Goal: Task Accomplishment & Management: Complete application form

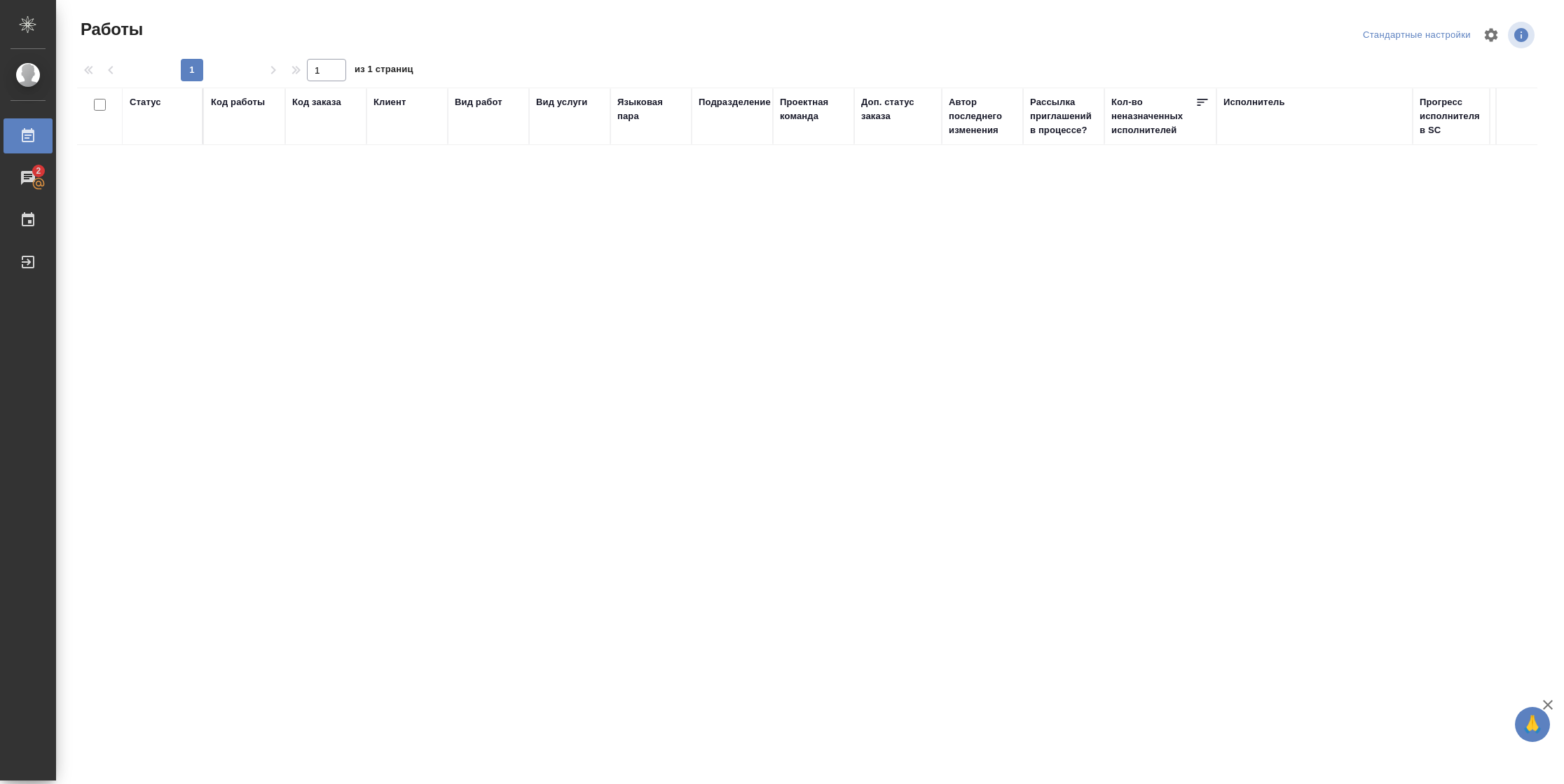
click at [178, 223] on div "Статус Код работы Код заказа Клиент Вид работ Вид услуги Языковая пара Подразде…" at bounding box center [807, 339] width 1460 height 504
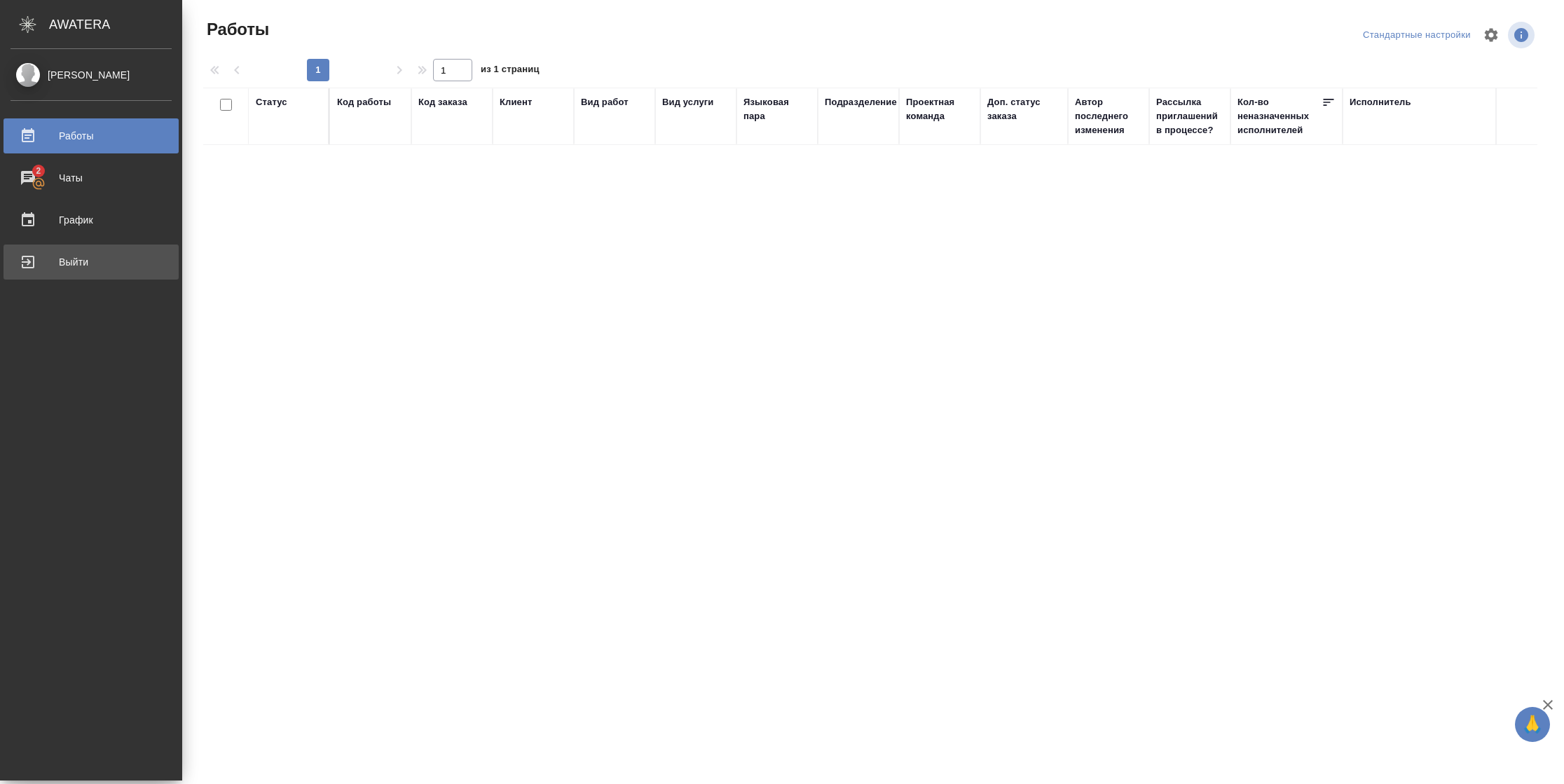
click at [40, 260] on div "Выйти" at bounding box center [91, 262] width 161 height 21
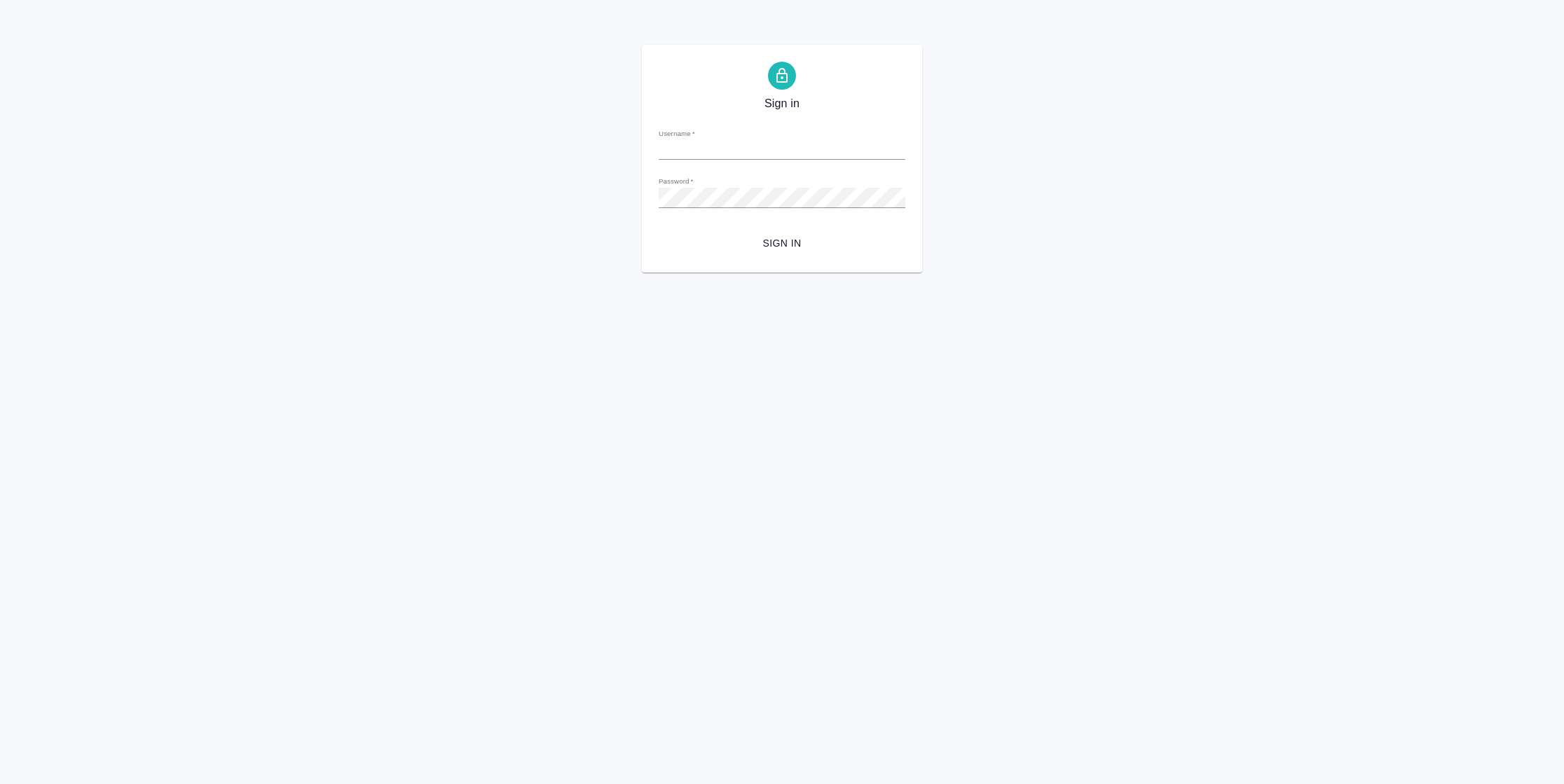
type input "n.vasilyeva@awatera.com"
click at [770, 226] on form "Username   * n.vasilyeva@awatera.com Password   * urlPath   * / Sign in" at bounding box center [782, 186] width 246 height 138
click at [772, 252] on button "Sign in" at bounding box center [782, 243] width 246 height 26
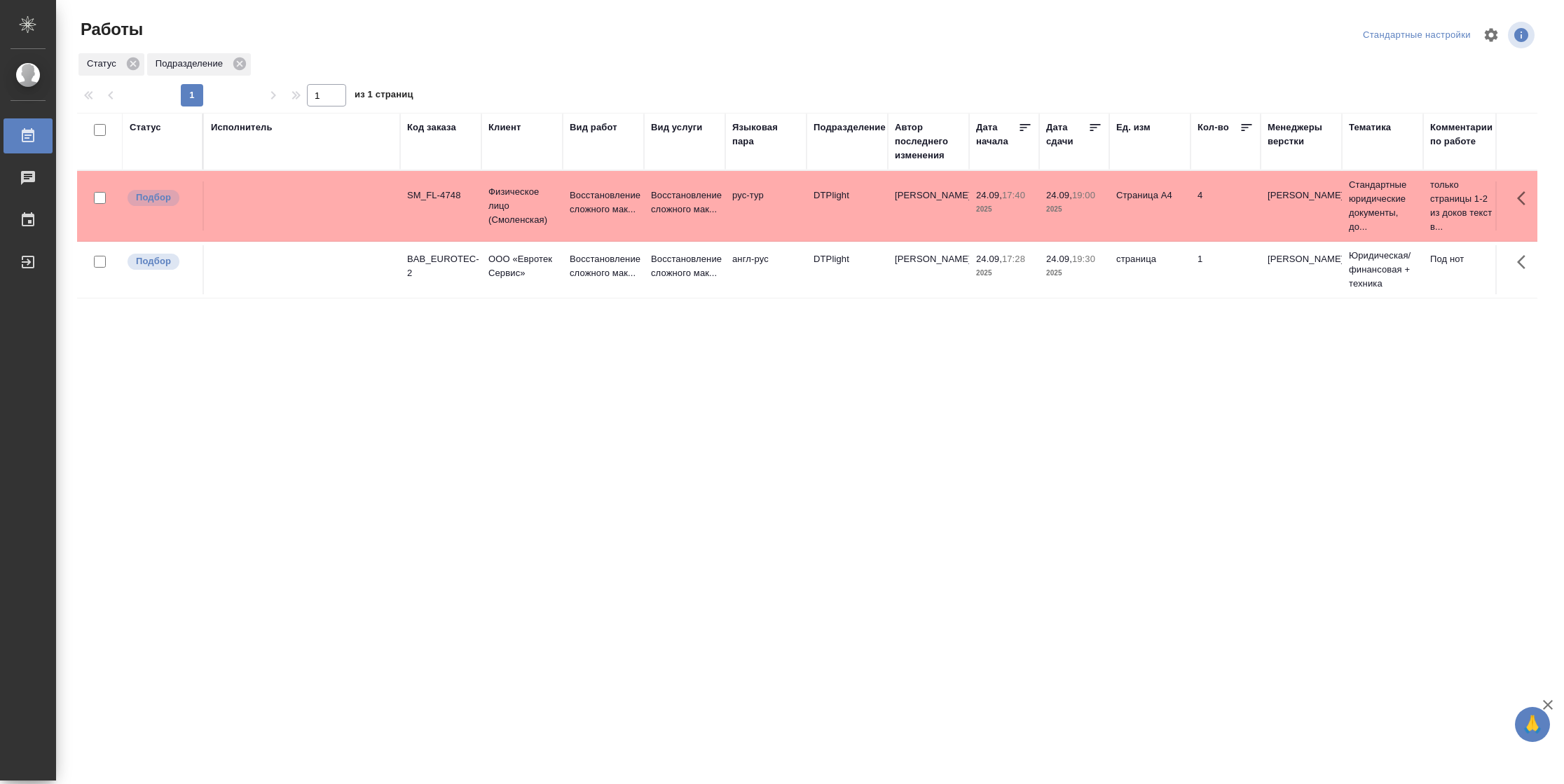
click at [1079, 180] on tr "Подбор SM_FL-4748 Физическое лицо (Смоленская) Восстановление сложного мак... В…" at bounding box center [1475, 206] width 2796 height 70
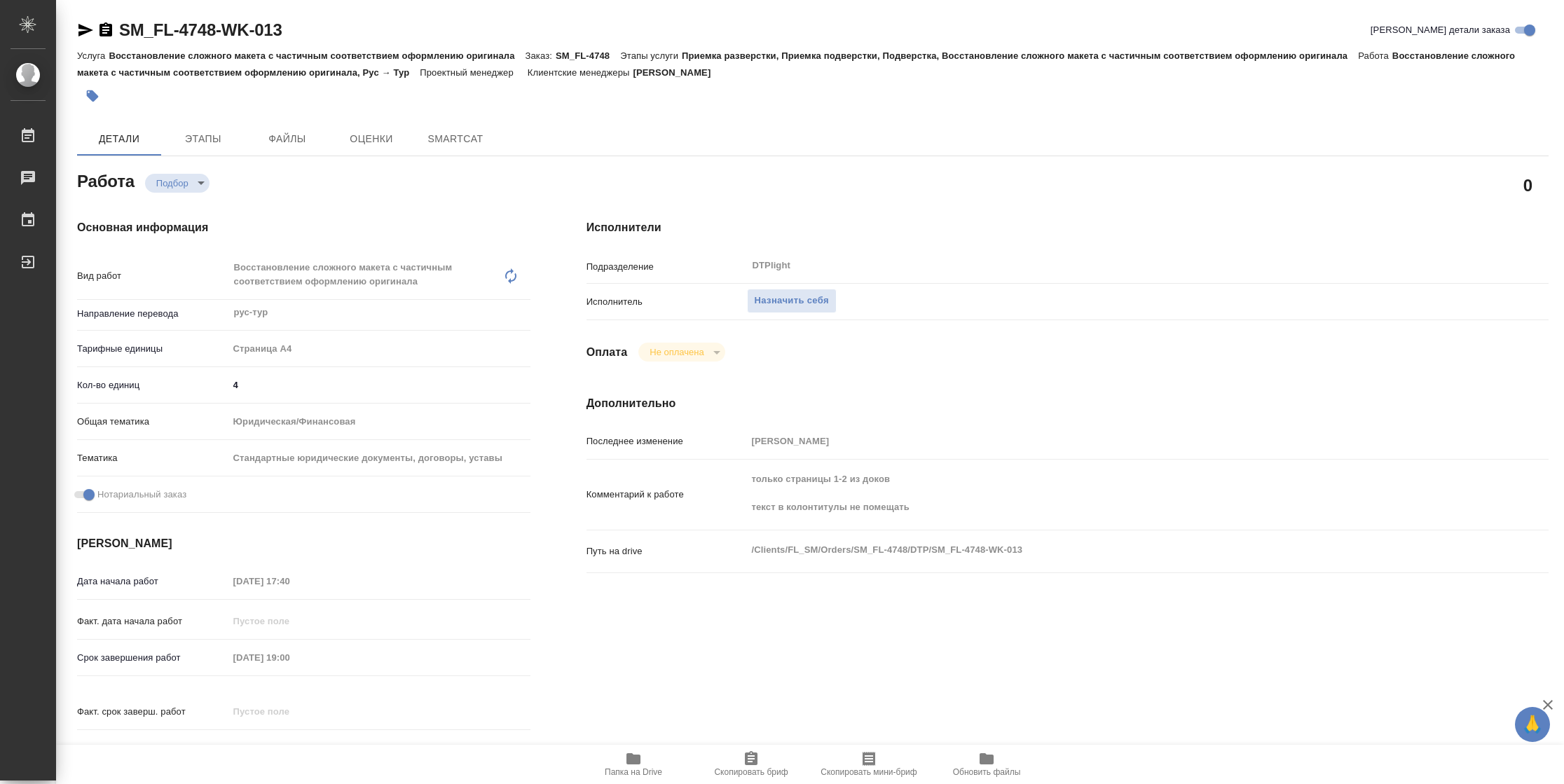
type textarea "x"
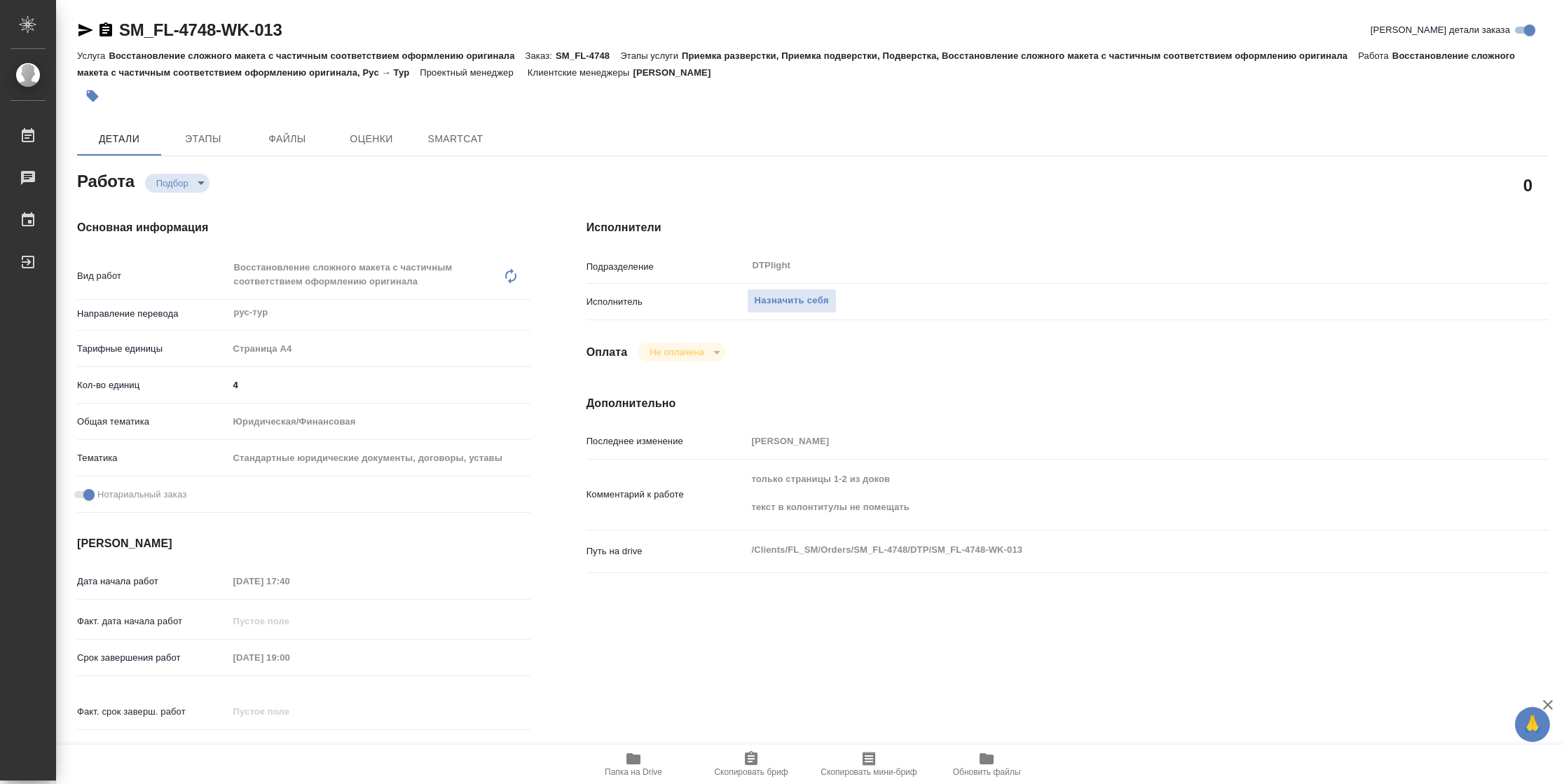
click at [642, 755] on span "Папка на Drive" at bounding box center [633, 763] width 100 height 27
type input "recruiting"
type textarea "Восстановление сложного макета с частичным соответствием оформлению оригинала"
type textarea "x"
type input "рус-тур"
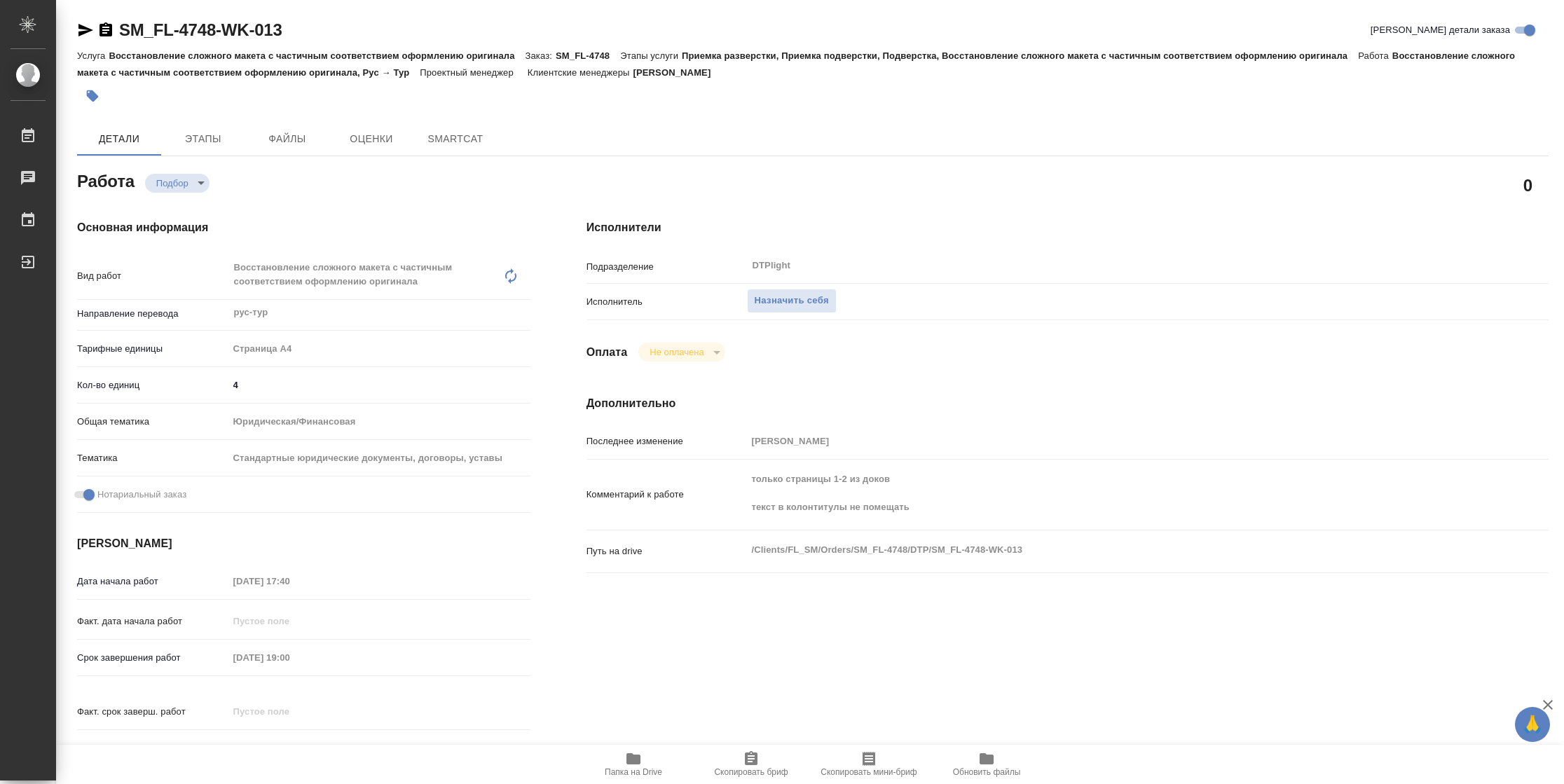
type input "5f036ec4e16dec2d6b59c8ff"
type input "4"
type input "yr-fn"
type input "5f647205b73bc97568ca66bf"
checkbox input "true"
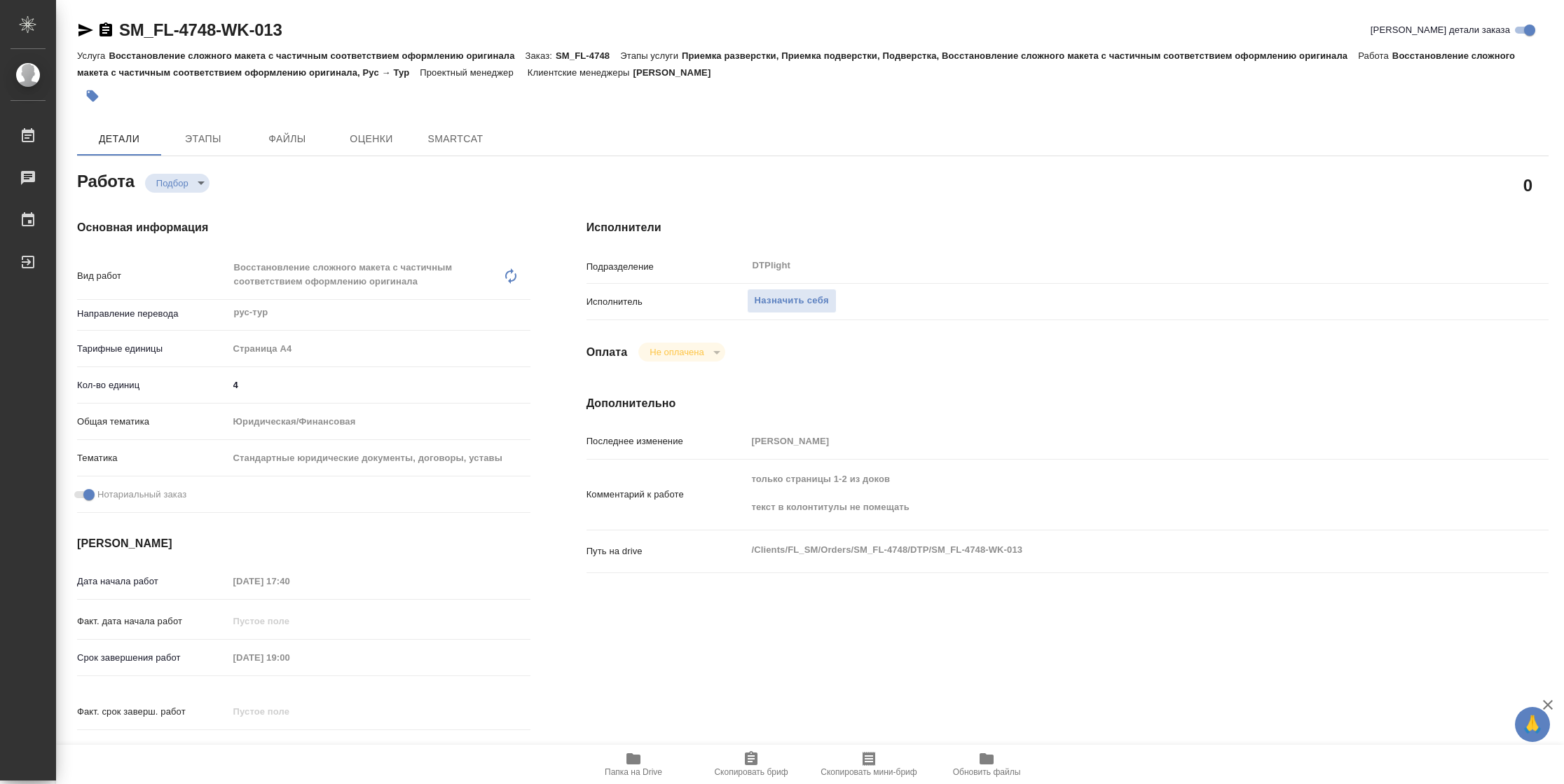
type input "24.09.2025 17:40"
type input "24.09.2025 19:00"
type input "25.09.2025 14:00"
type input "DTPlight"
type input "notPayed"
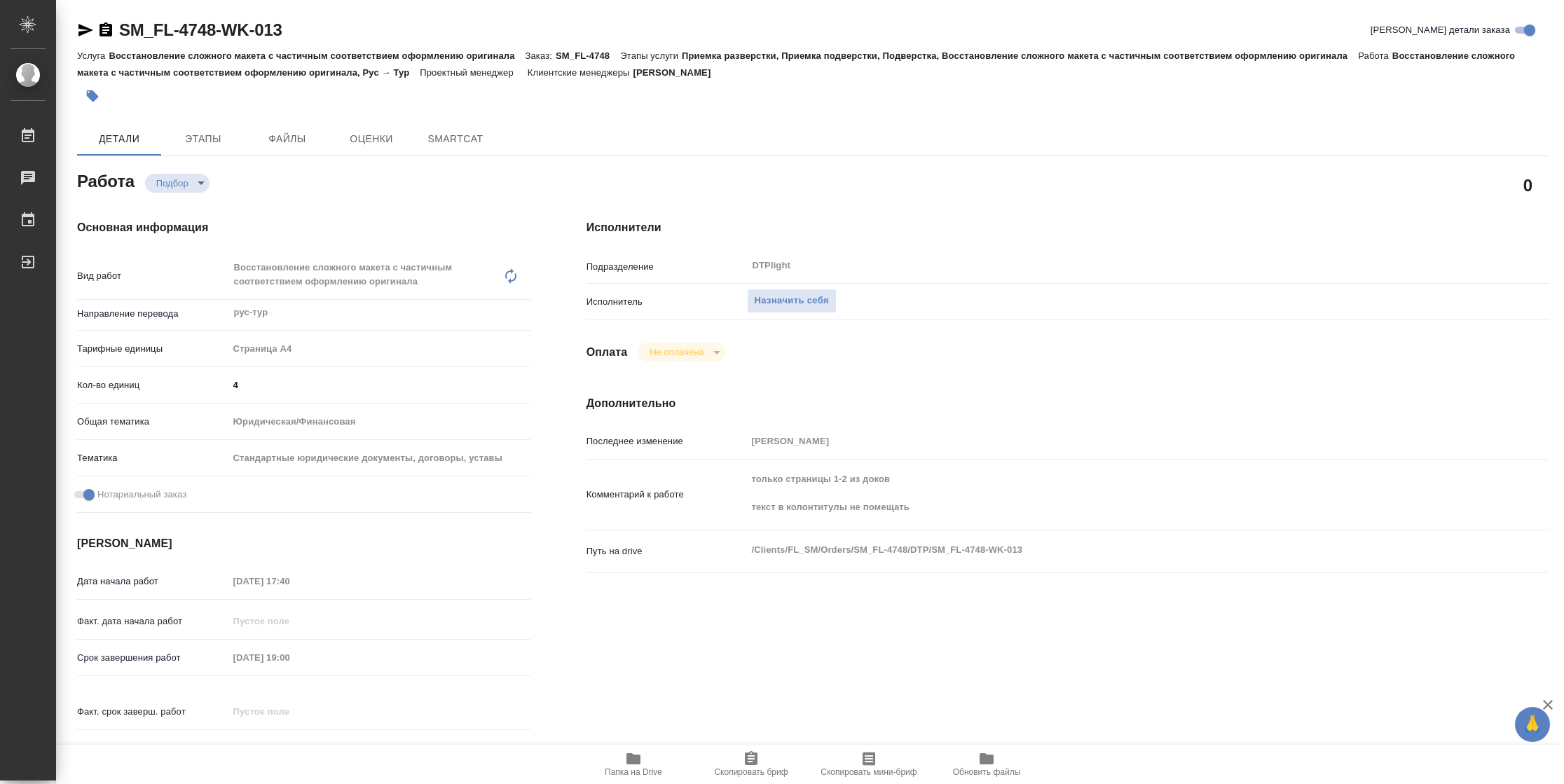
type input "Тарабановская Анастасия"
type textarea "только страницы 1-2 из доков текст в колонтитулы не помещать"
type textarea "x"
type textarea "/Clients/FL_SM/Orders/SM_FL-4748/DTP/SM_FL-4748-WK-013"
type textarea "x"
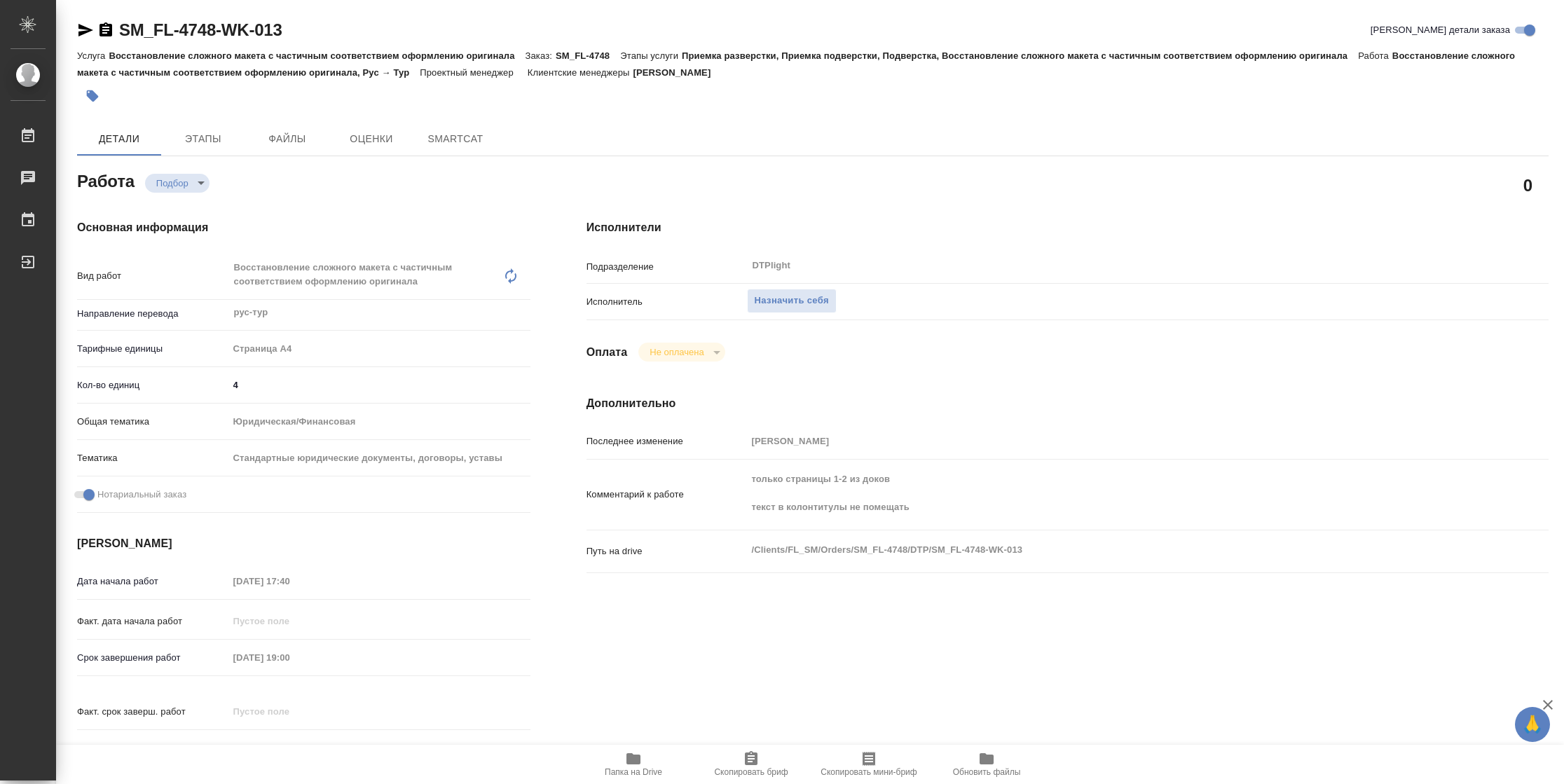
type input "SM_FL-4748"
type input "Восстановление сложного макета с частичным соответствием оформлению оригинала"
type input "Приемка разверстки, Приемка подверстки, Подверстка, Восстановление сложного мак…"
type input "Шульгина Анна"
type input "[PERSON_NAME]"
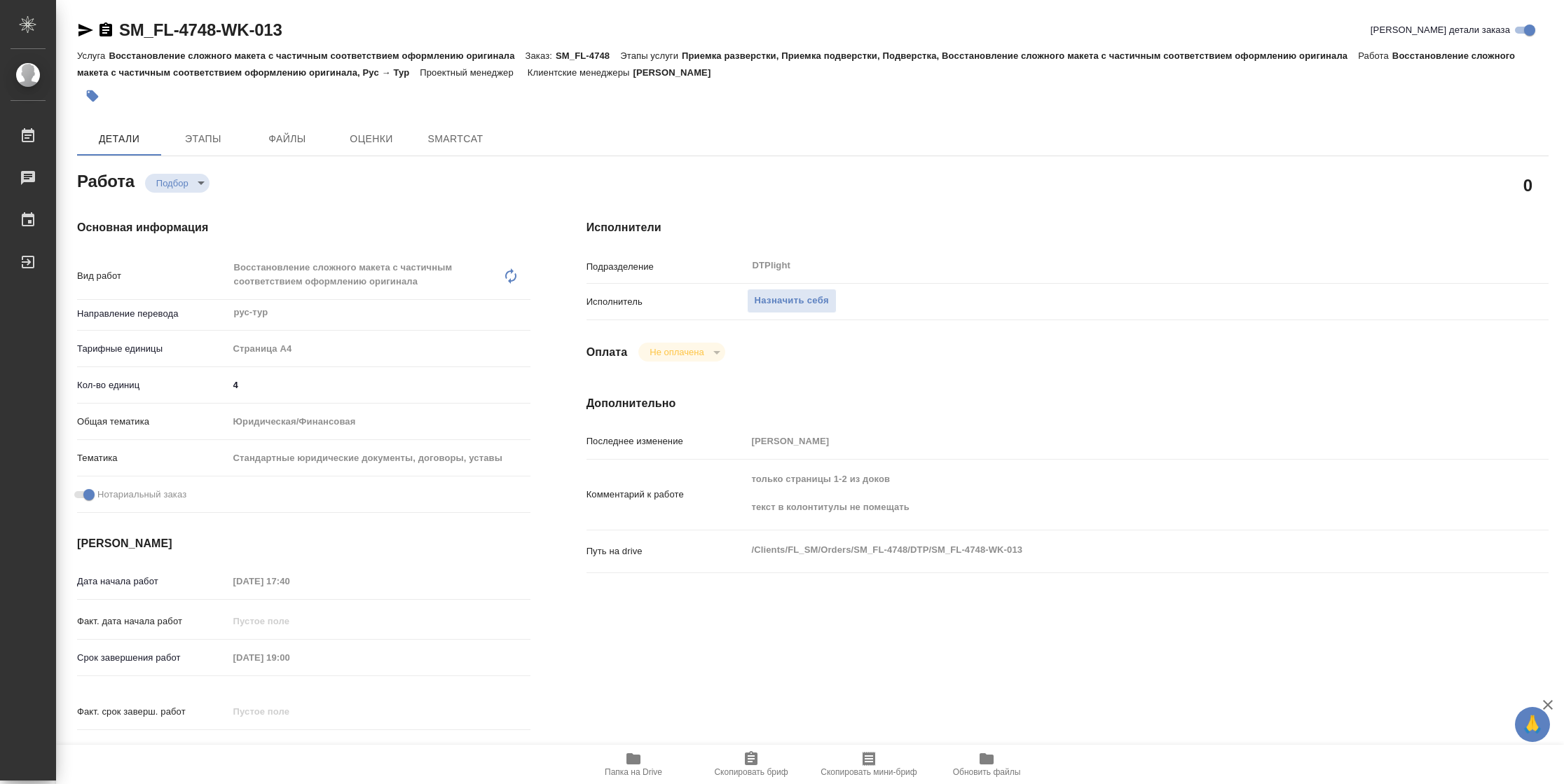
type input "/Clients/FL_SM/Orders/SM_FL-4748"
type textarea "x"
type textarea "ру-тур под нот 2 доверенности с апостилями (доверенности одинаковые, отличаются…"
type textarea "x"
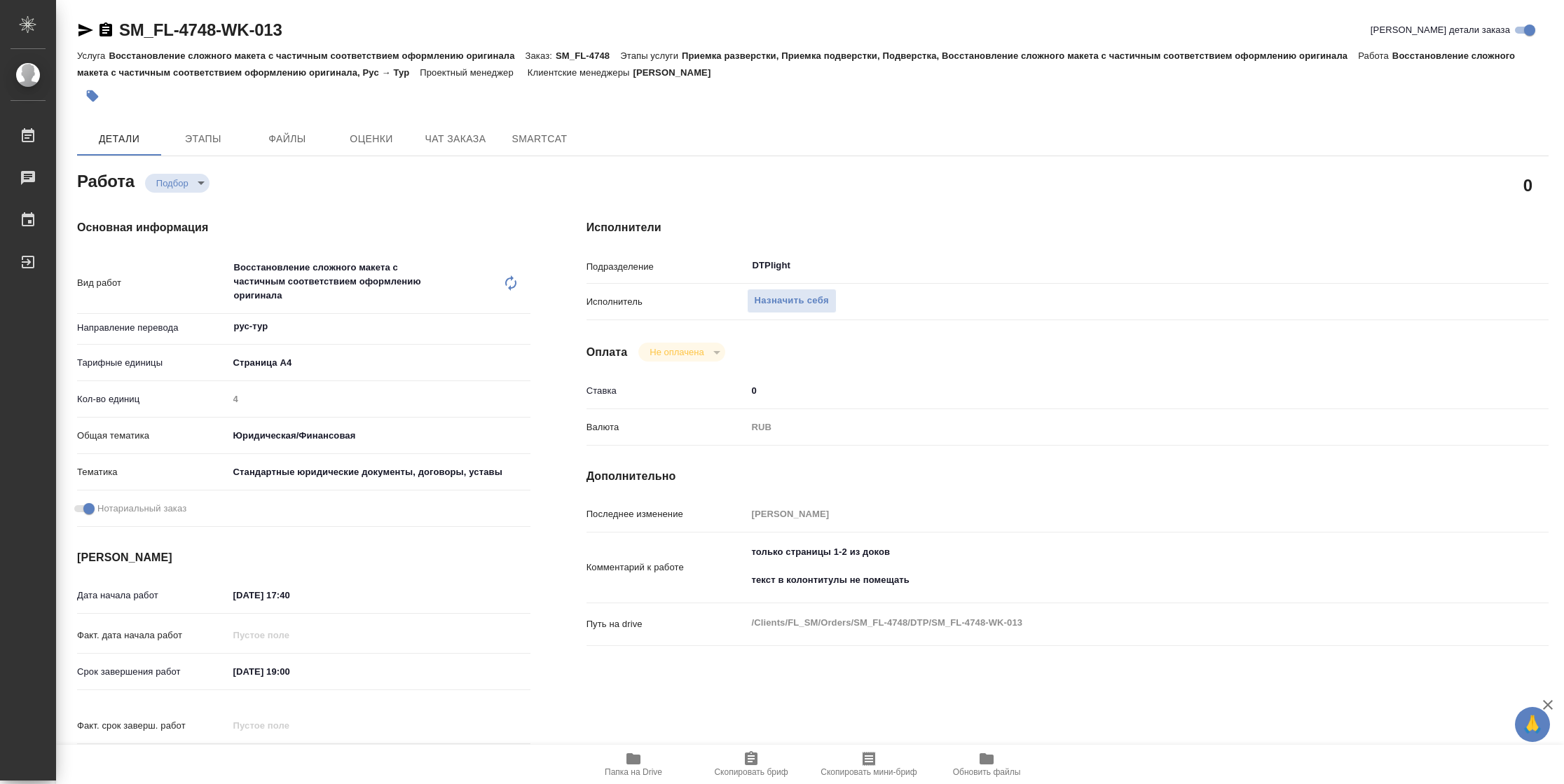
type textarea "x"
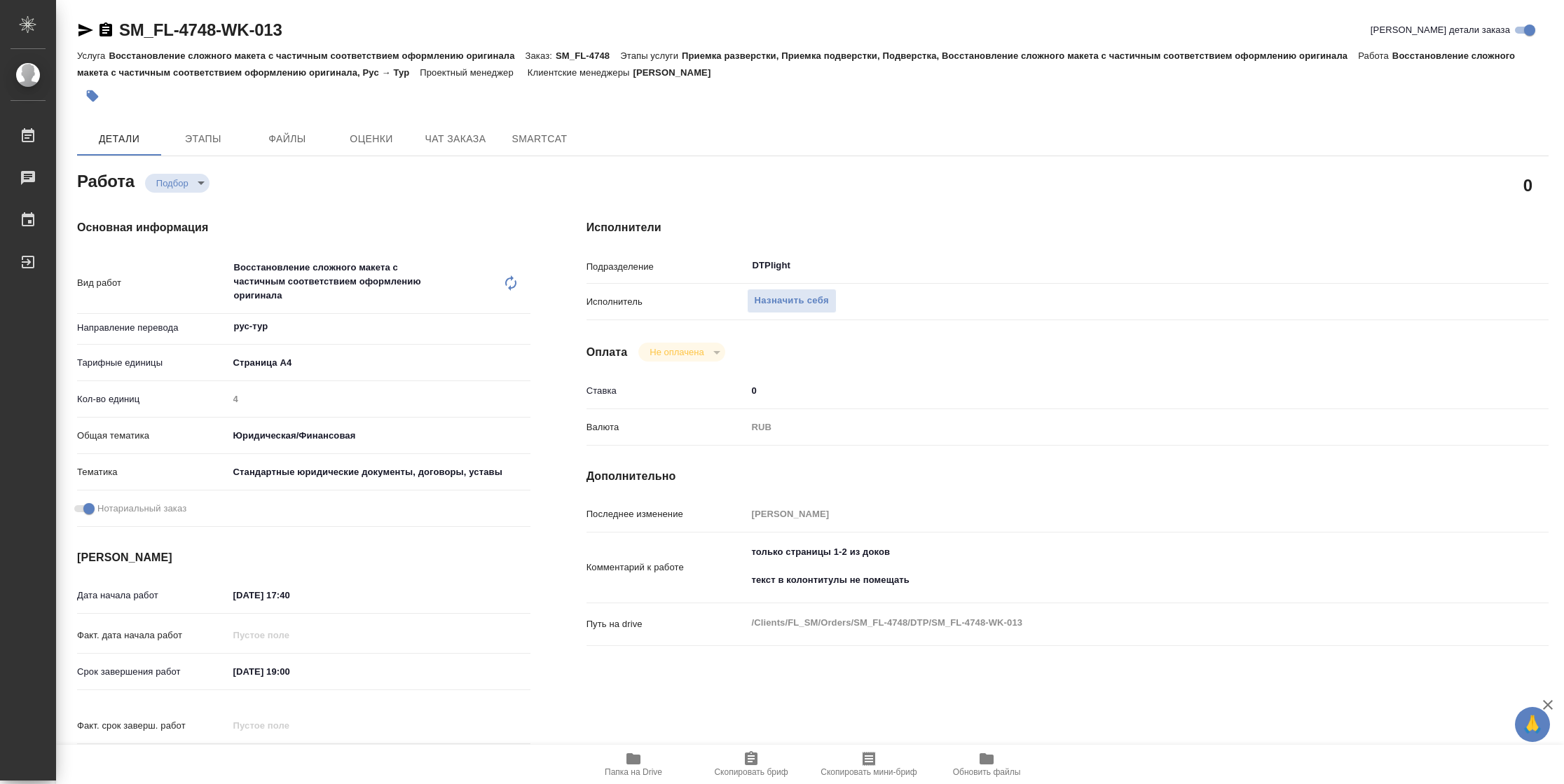
type textarea "x"
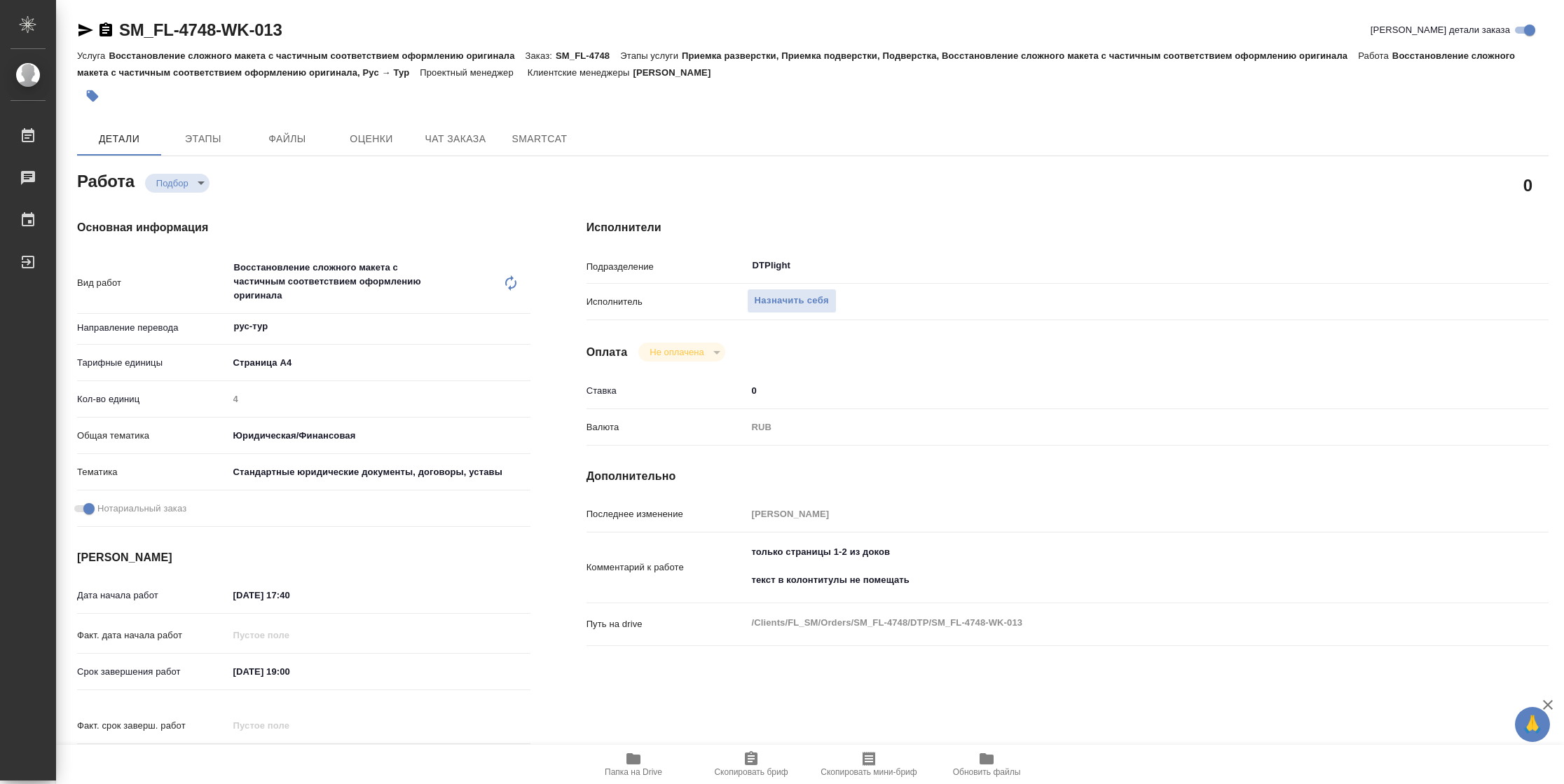
type textarea "x"
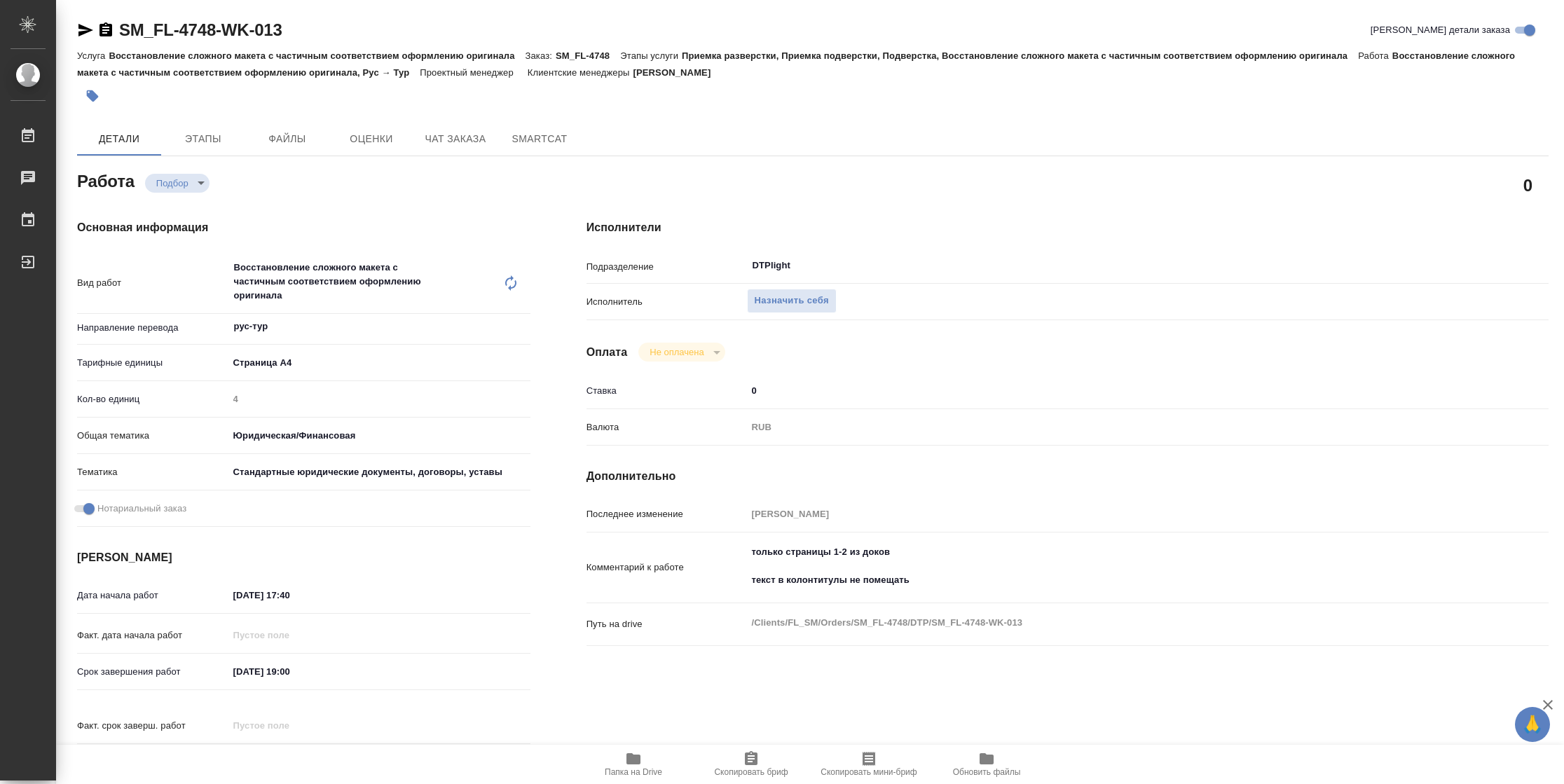
type textarea "x"
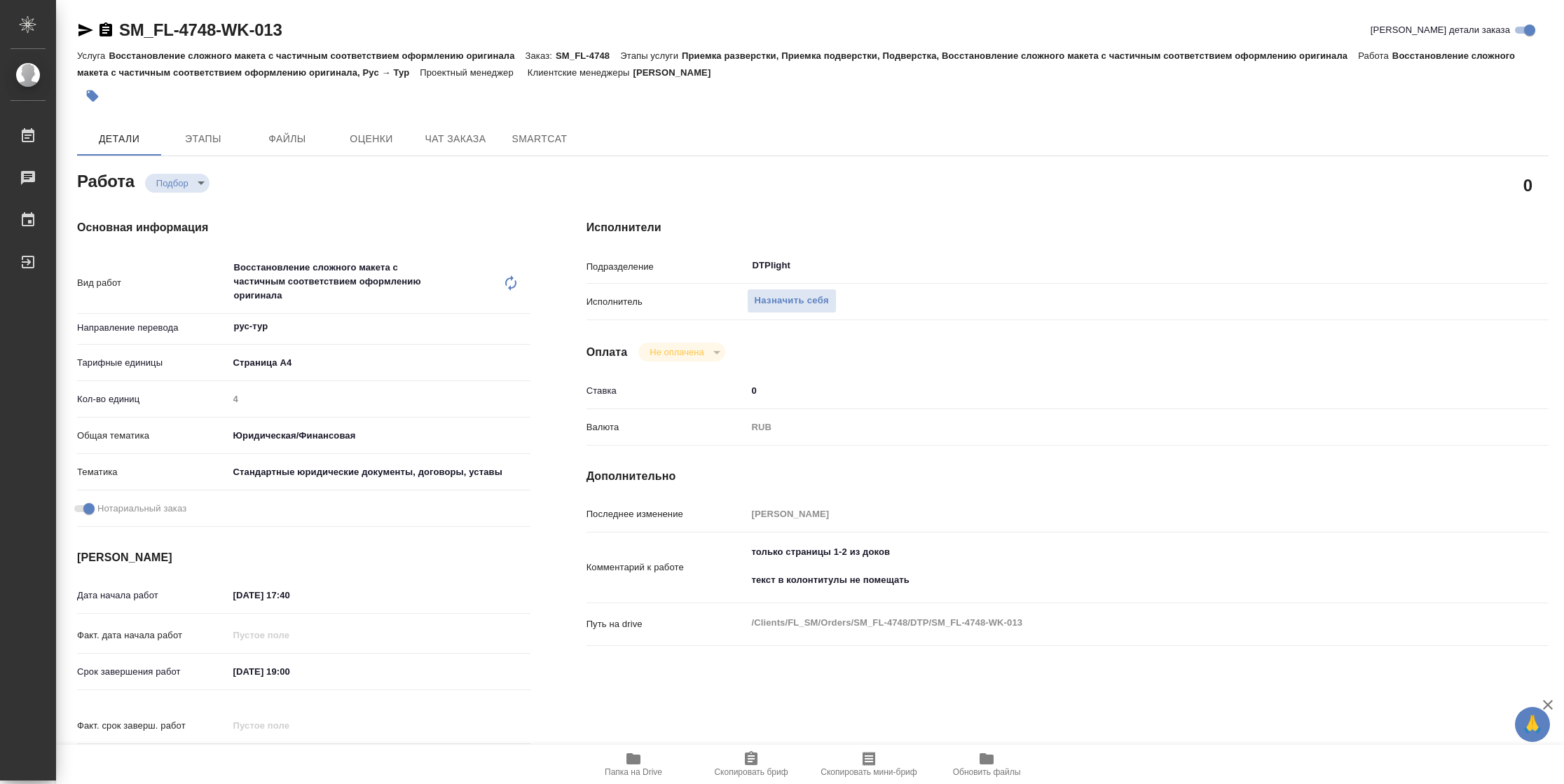
type textarea "x"
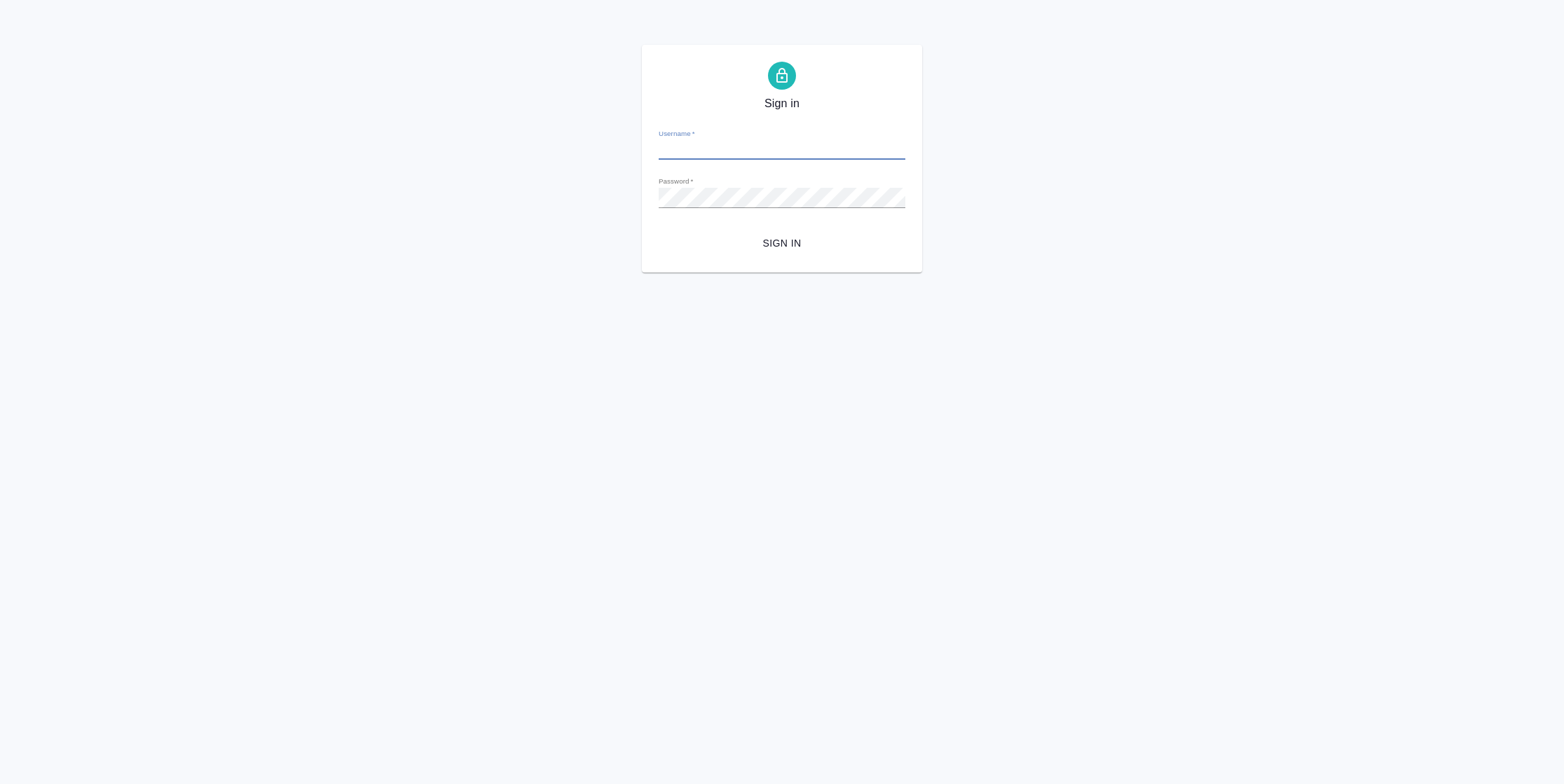
type input "n.vasilyeva@awatera.com"
click at [746, 245] on span "Sign in" at bounding box center [782, 243] width 224 height 17
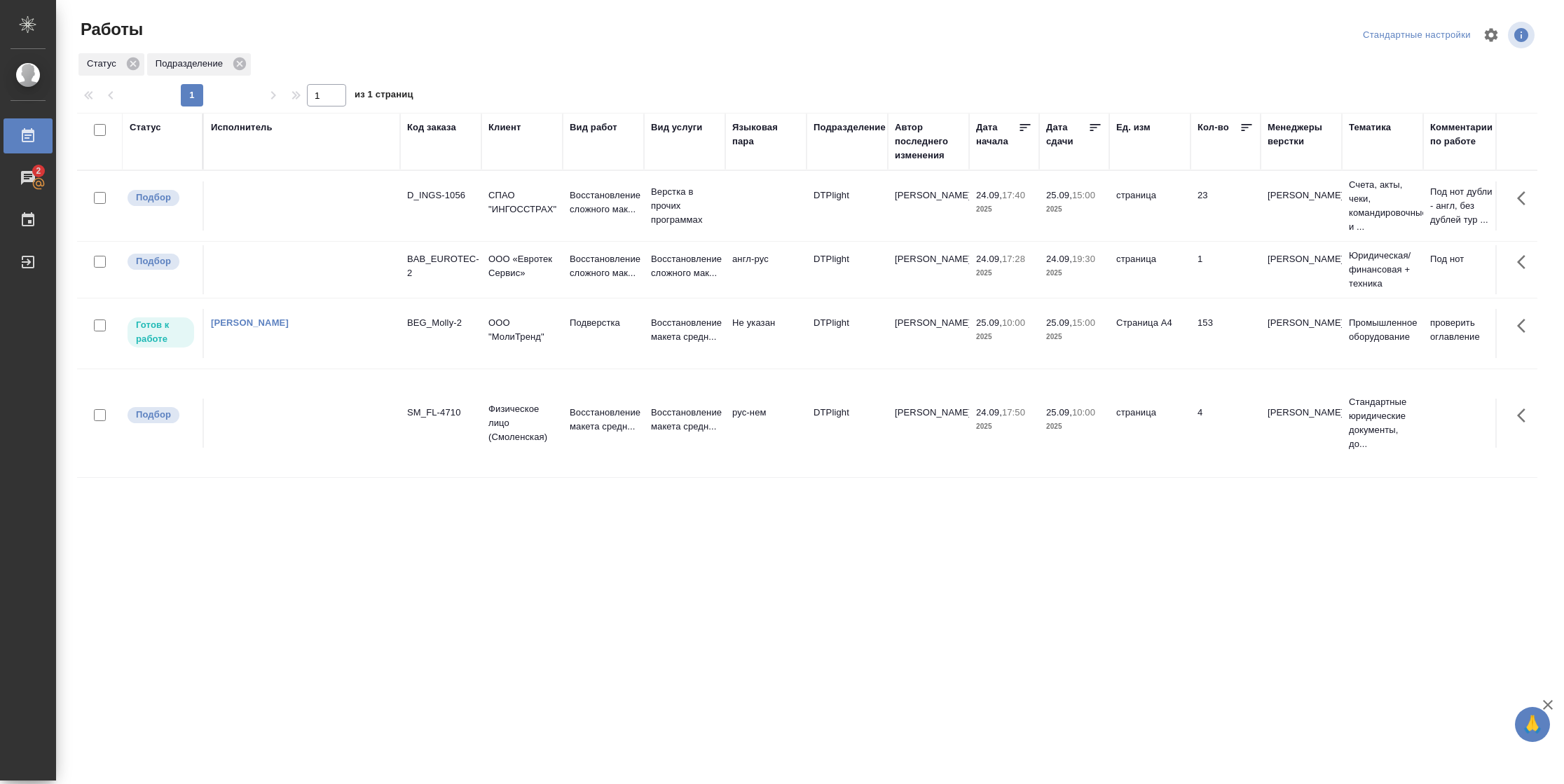
click at [860, 329] on td "DTPlight" at bounding box center [847, 333] width 82 height 49
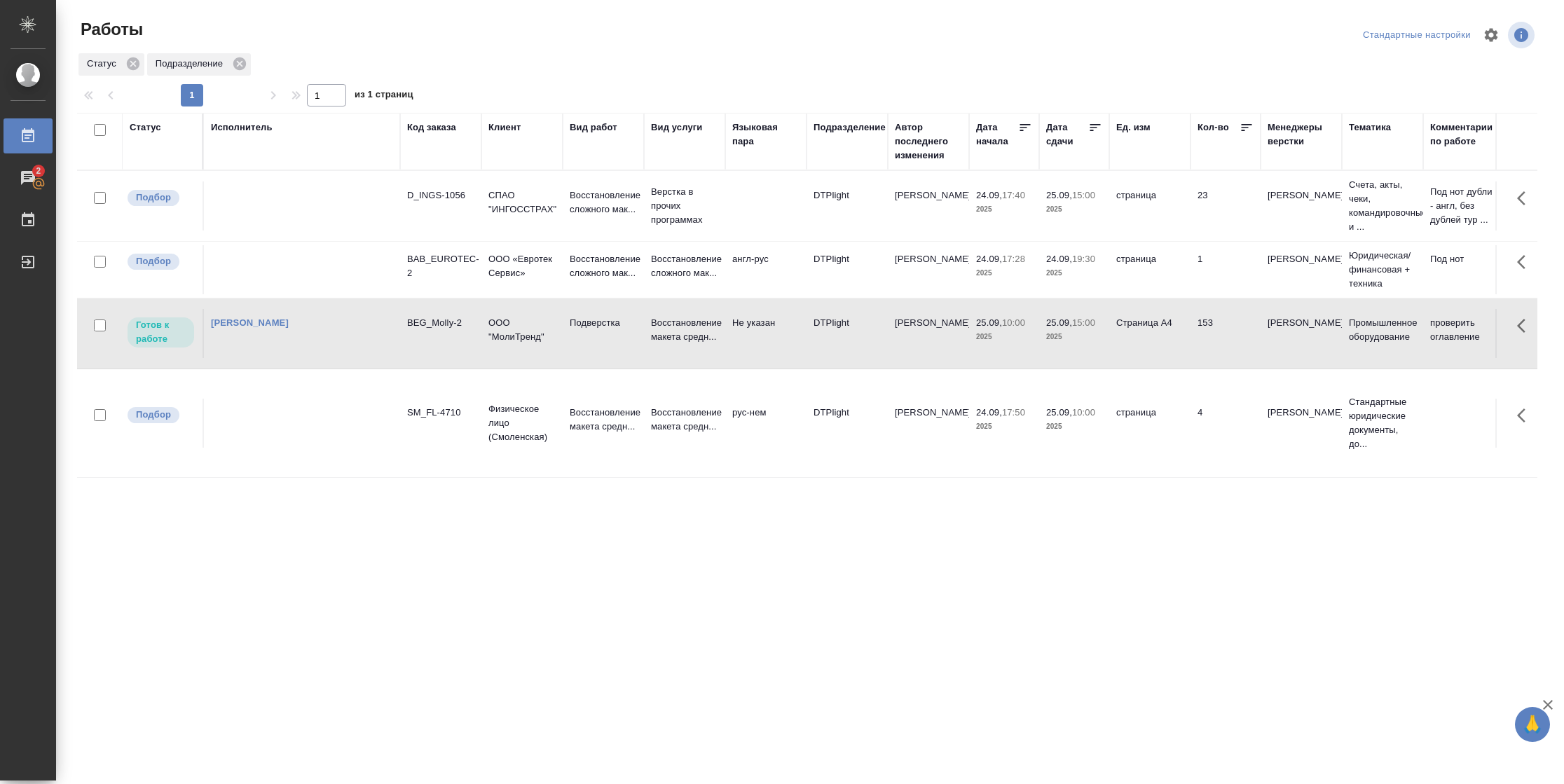
click at [860, 329] on td "DTPlight" at bounding box center [847, 333] width 82 height 49
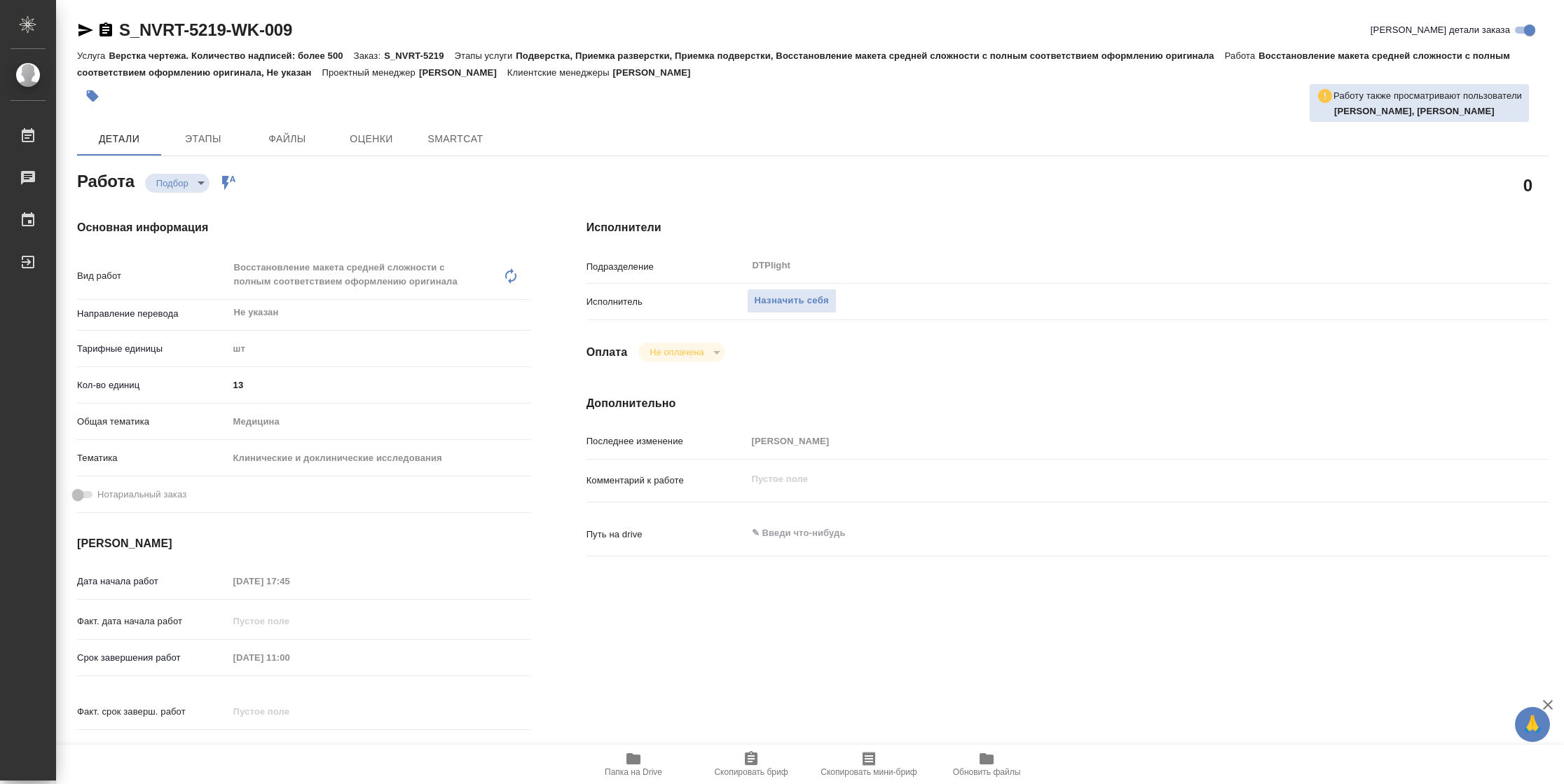
type textarea "x"
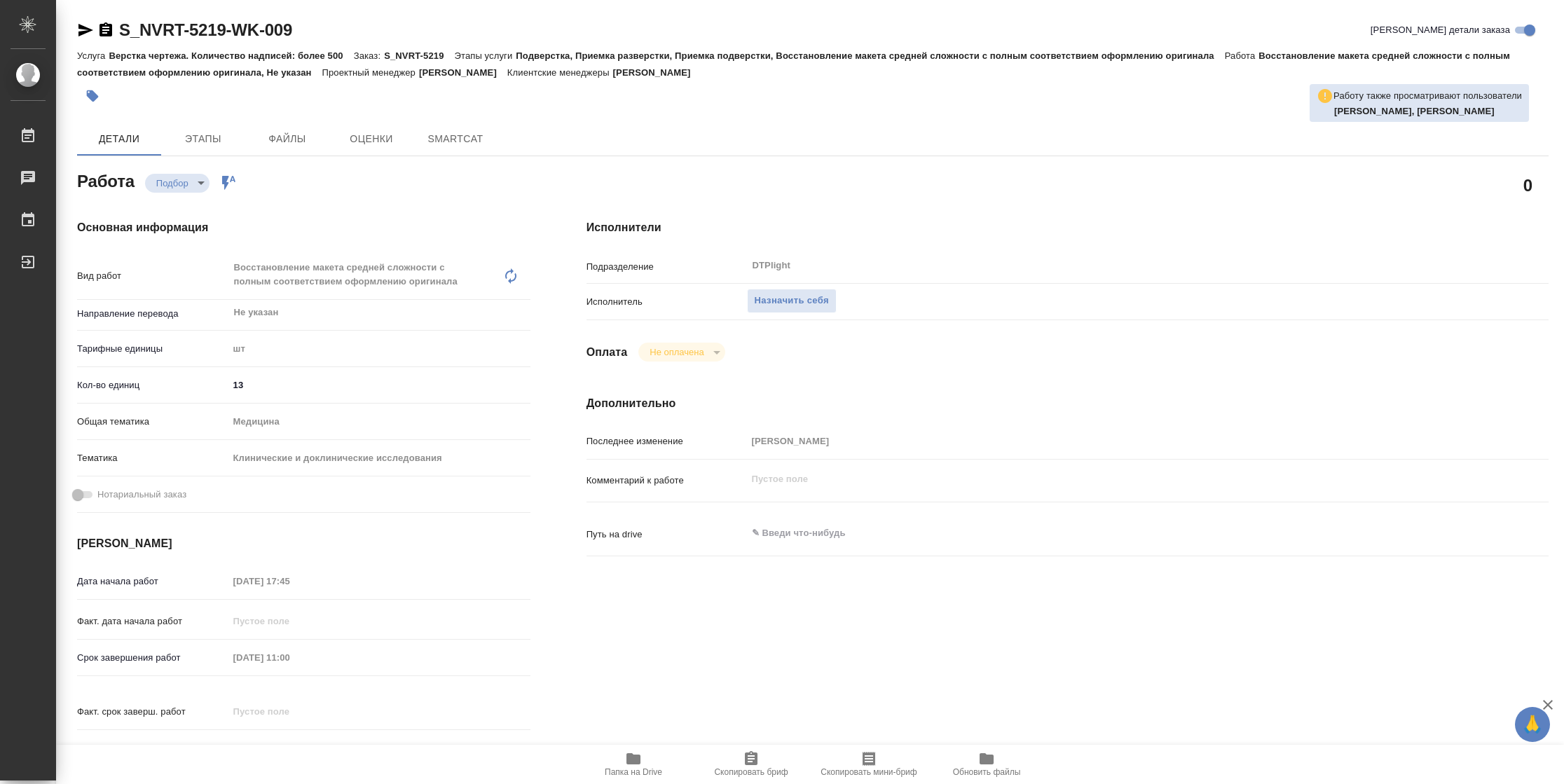
type textarea "x"
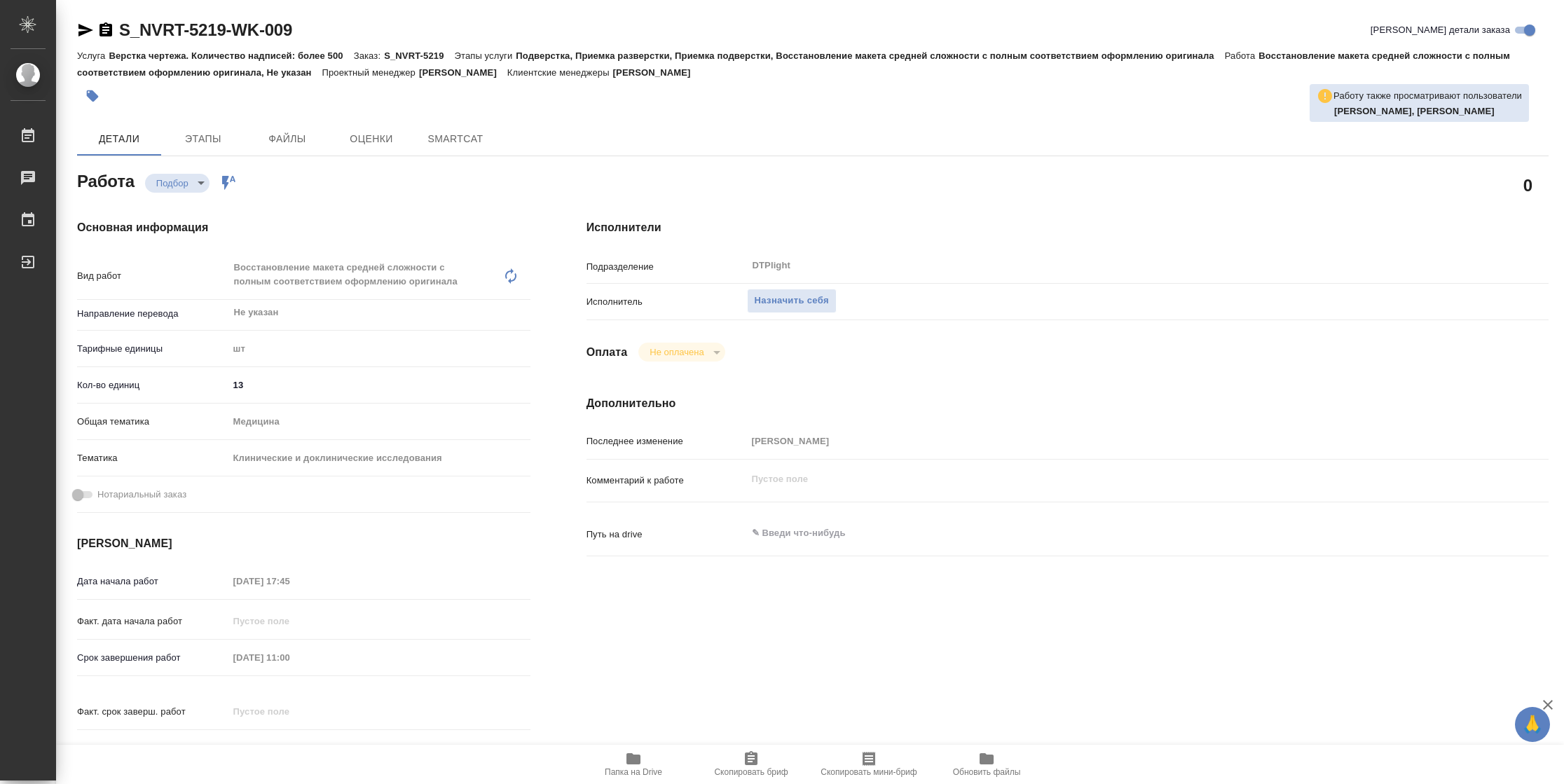
click at [647, 761] on span "Папка на Drive" at bounding box center [633, 763] width 100 height 27
type textarea "x"
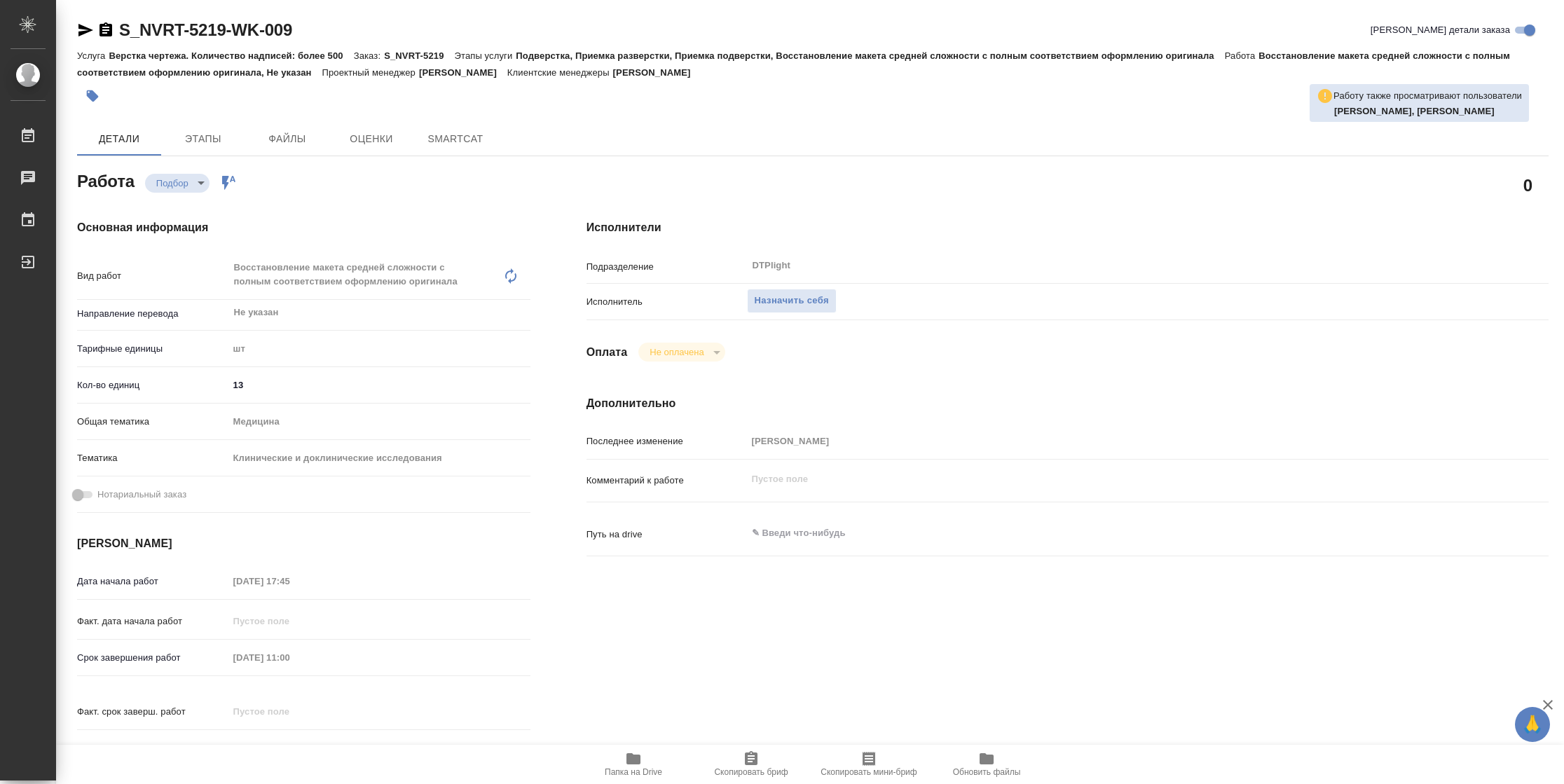
type textarea "x"
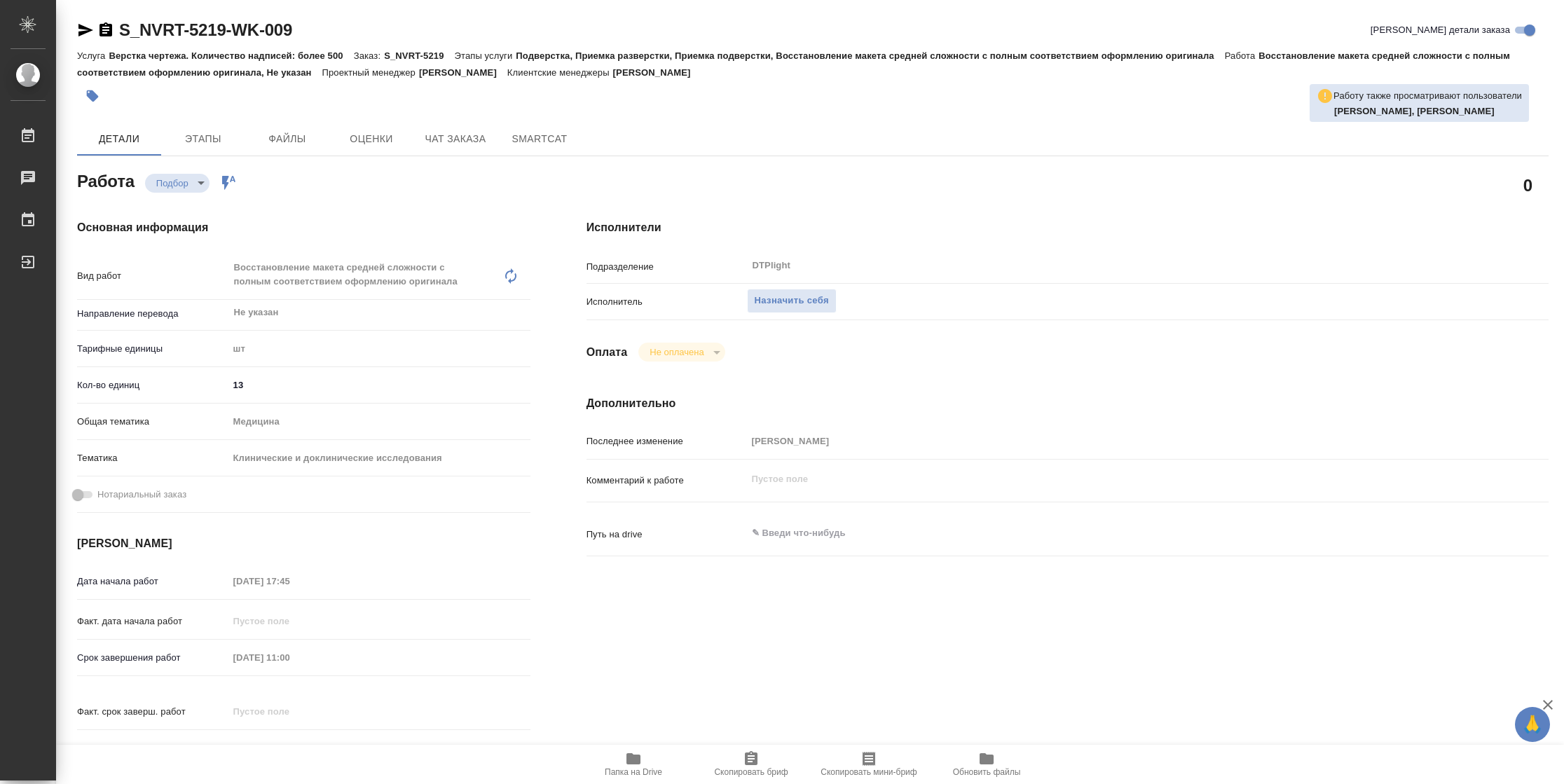
type textarea "x"
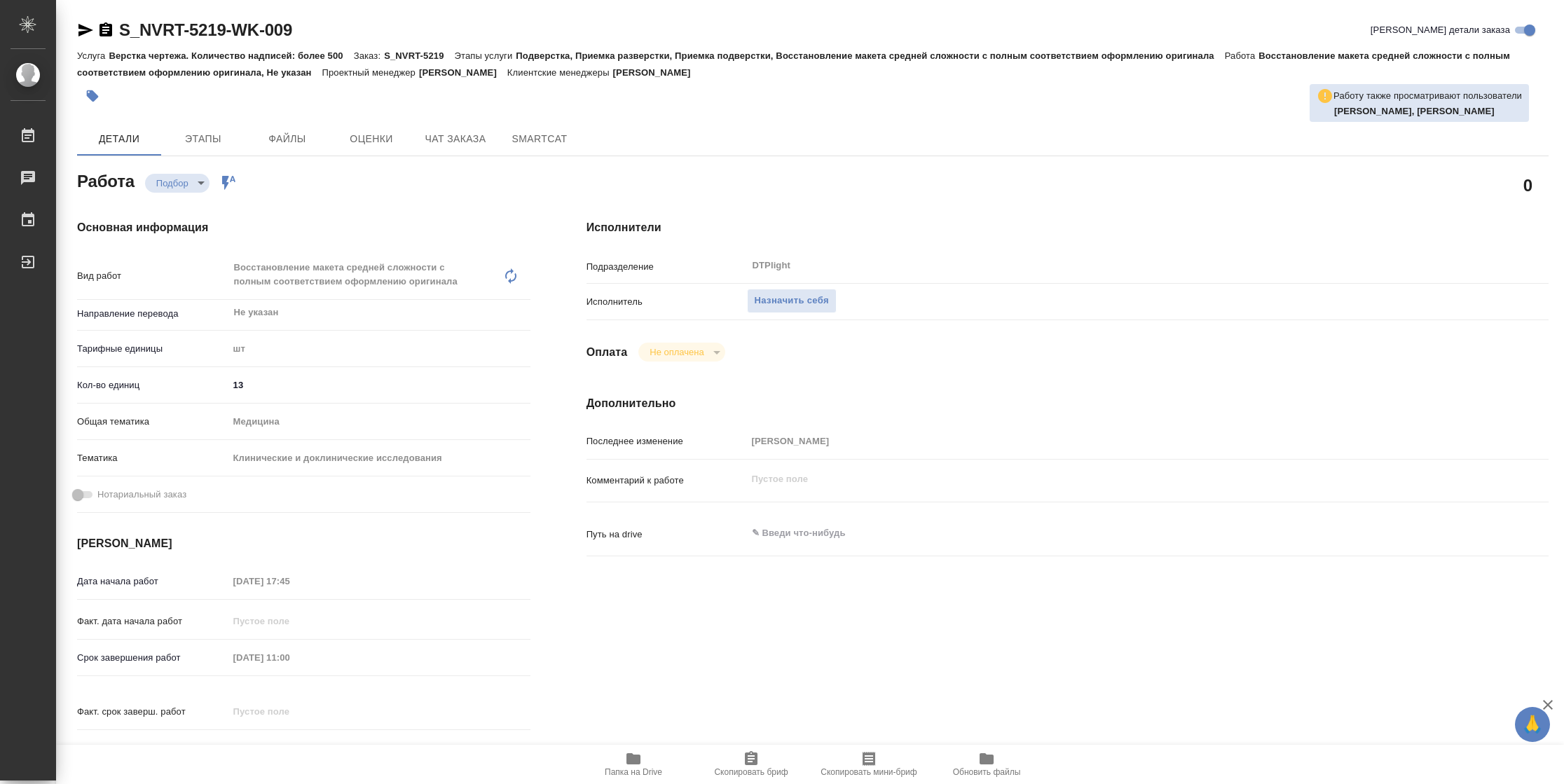
type textarea "x"
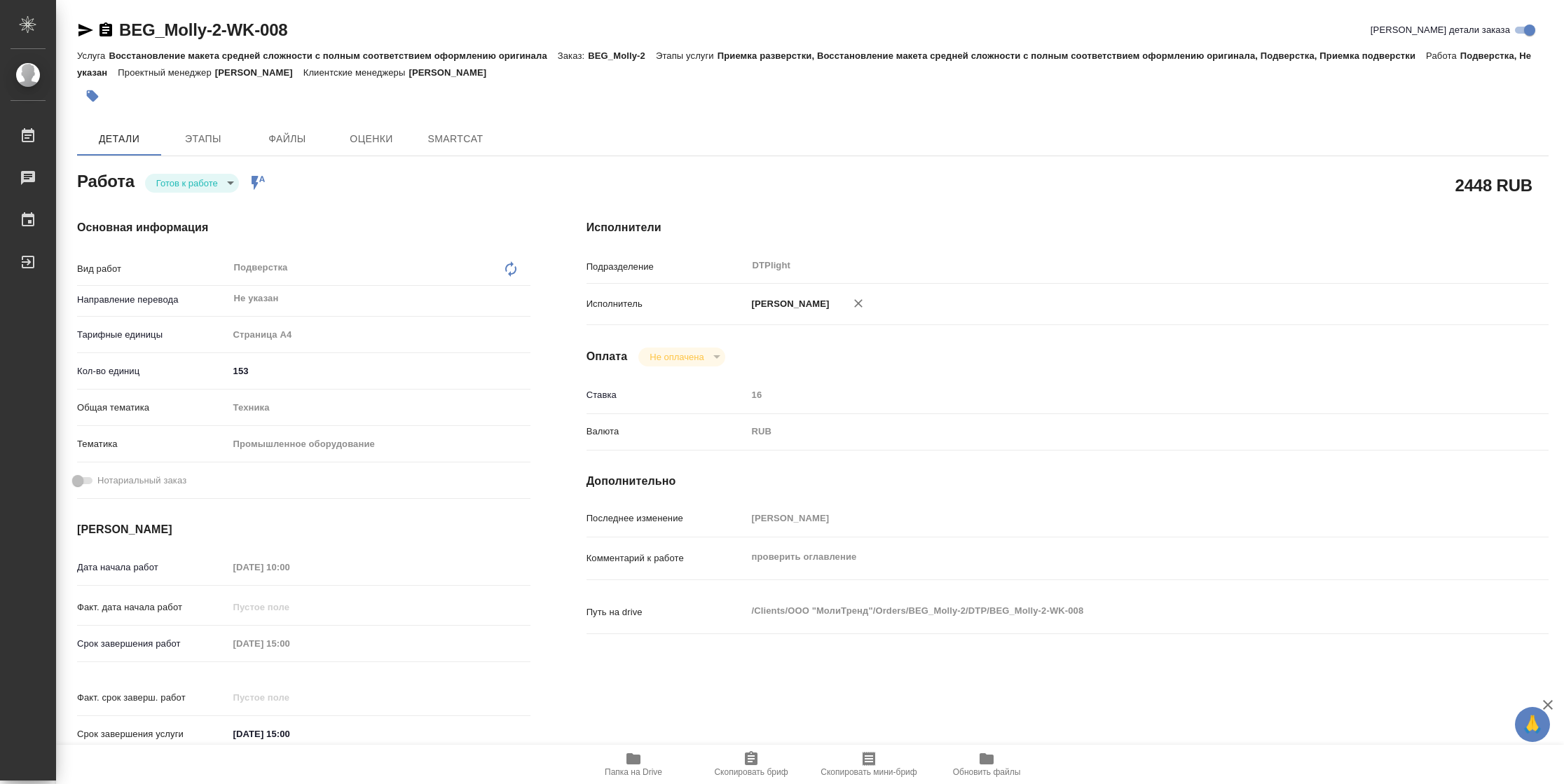
type textarea "x"
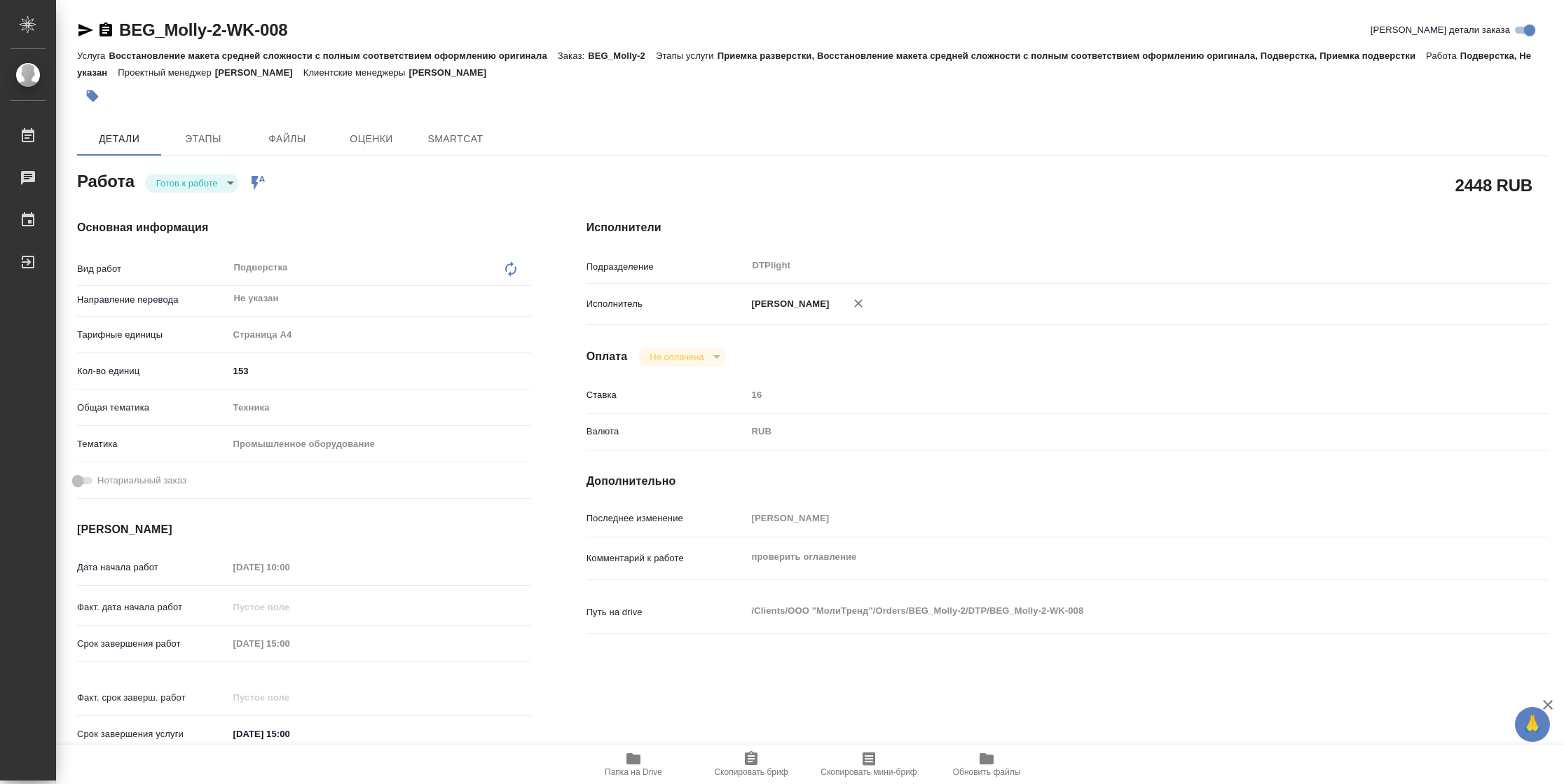
type textarea "x"
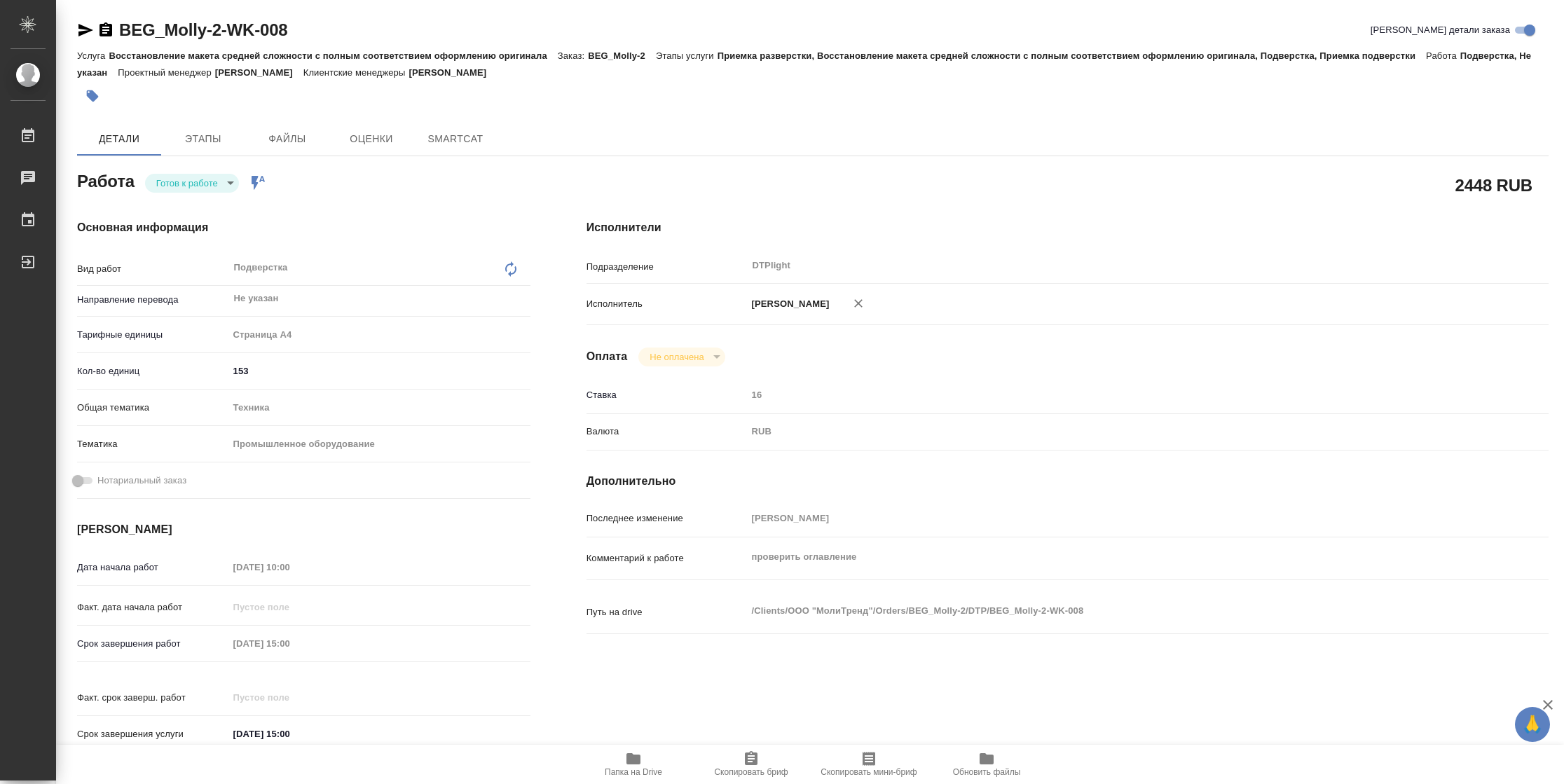
type textarea "x"
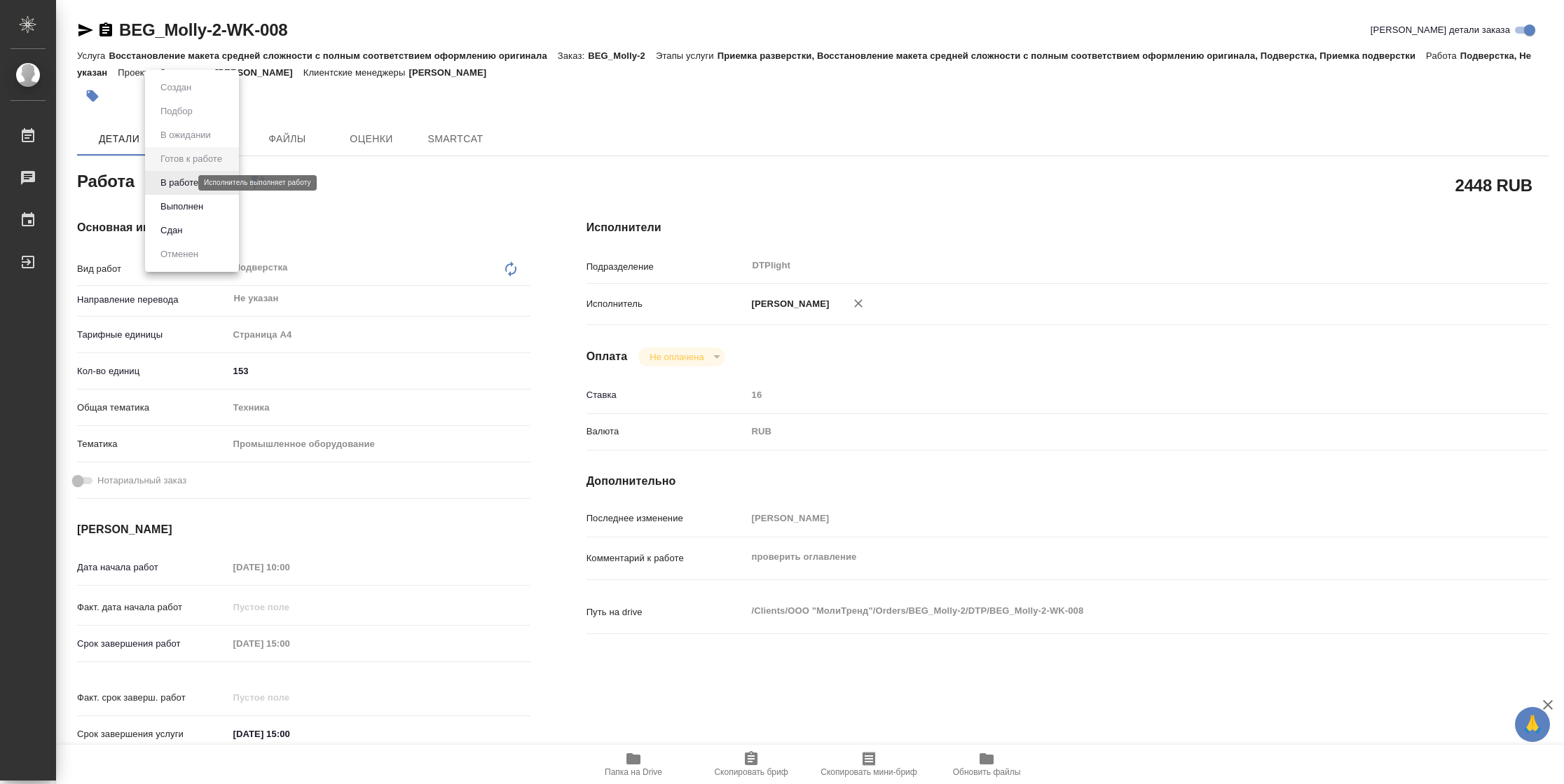
click at [181, 180] on body "🙏 .cls-1 fill:#fff; AWATERA Vasilyeva Natalia Работы Чаты График Выйти BEG_Moll…" at bounding box center [782, 392] width 1564 height 784
type textarea "x"
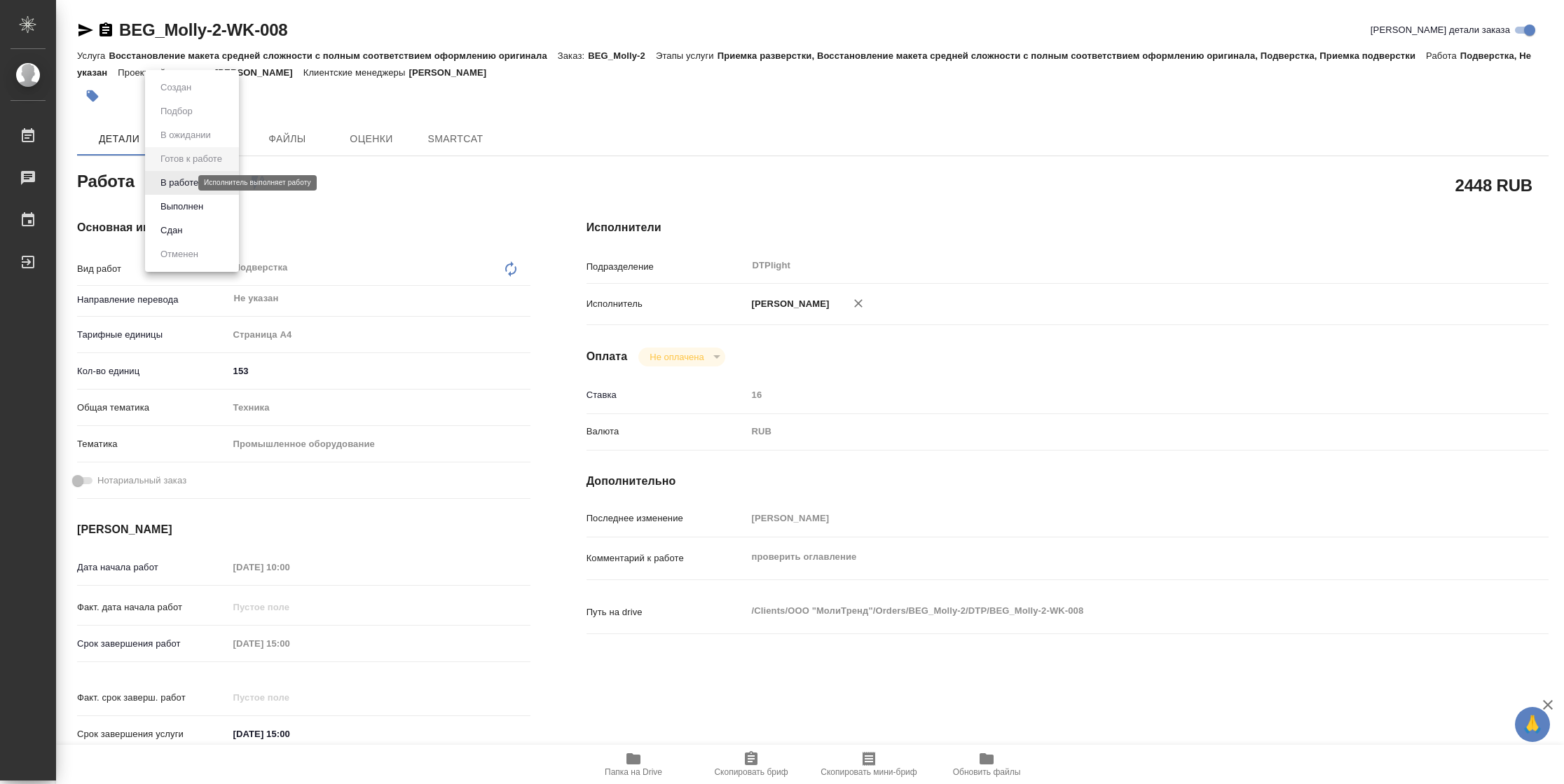
type textarea "x"
click at [181, 180] on button "В работе" at bounding box center [180, 183] width 46 height 15
type textarea "x"
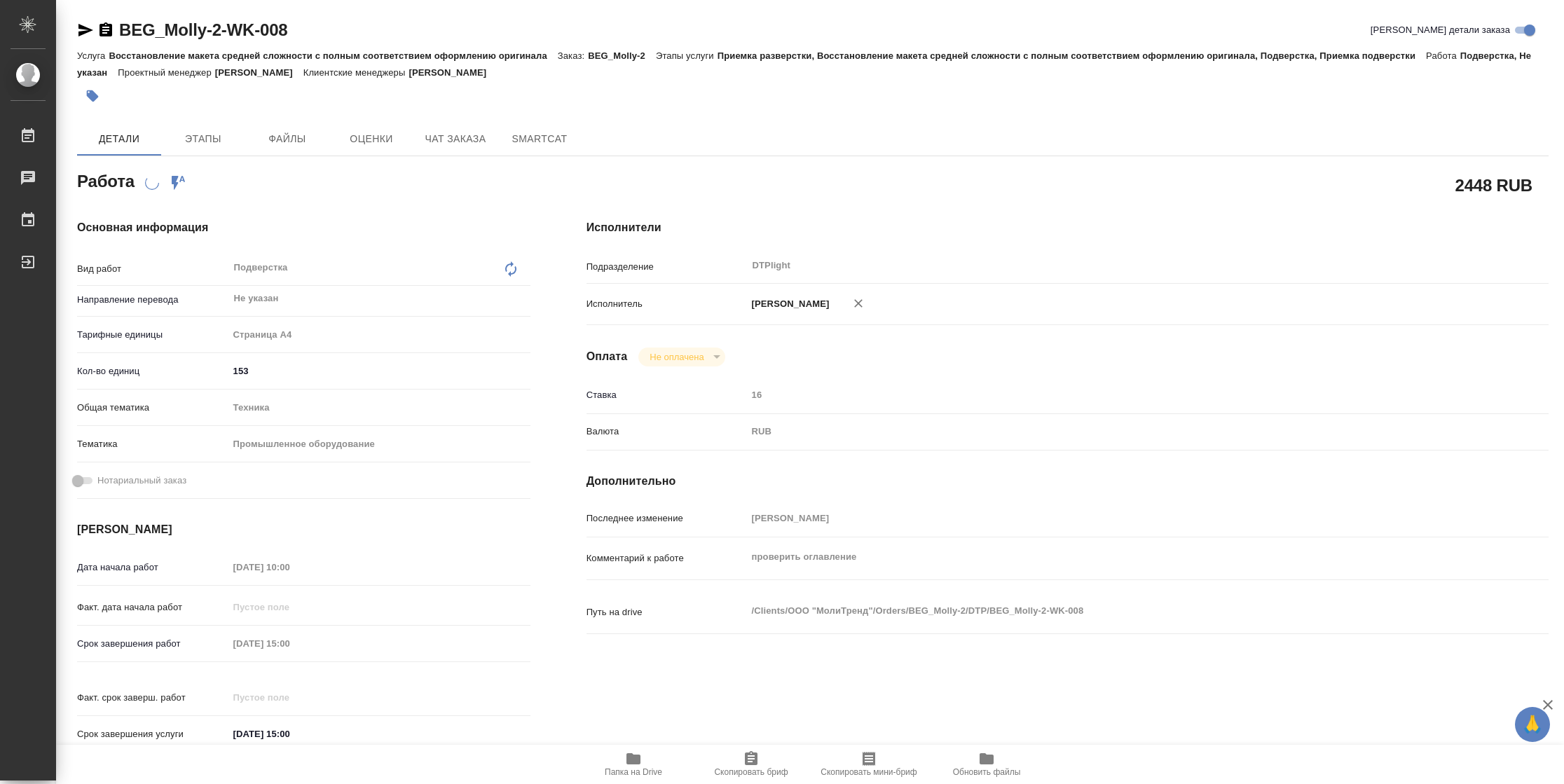
type textarea "x"
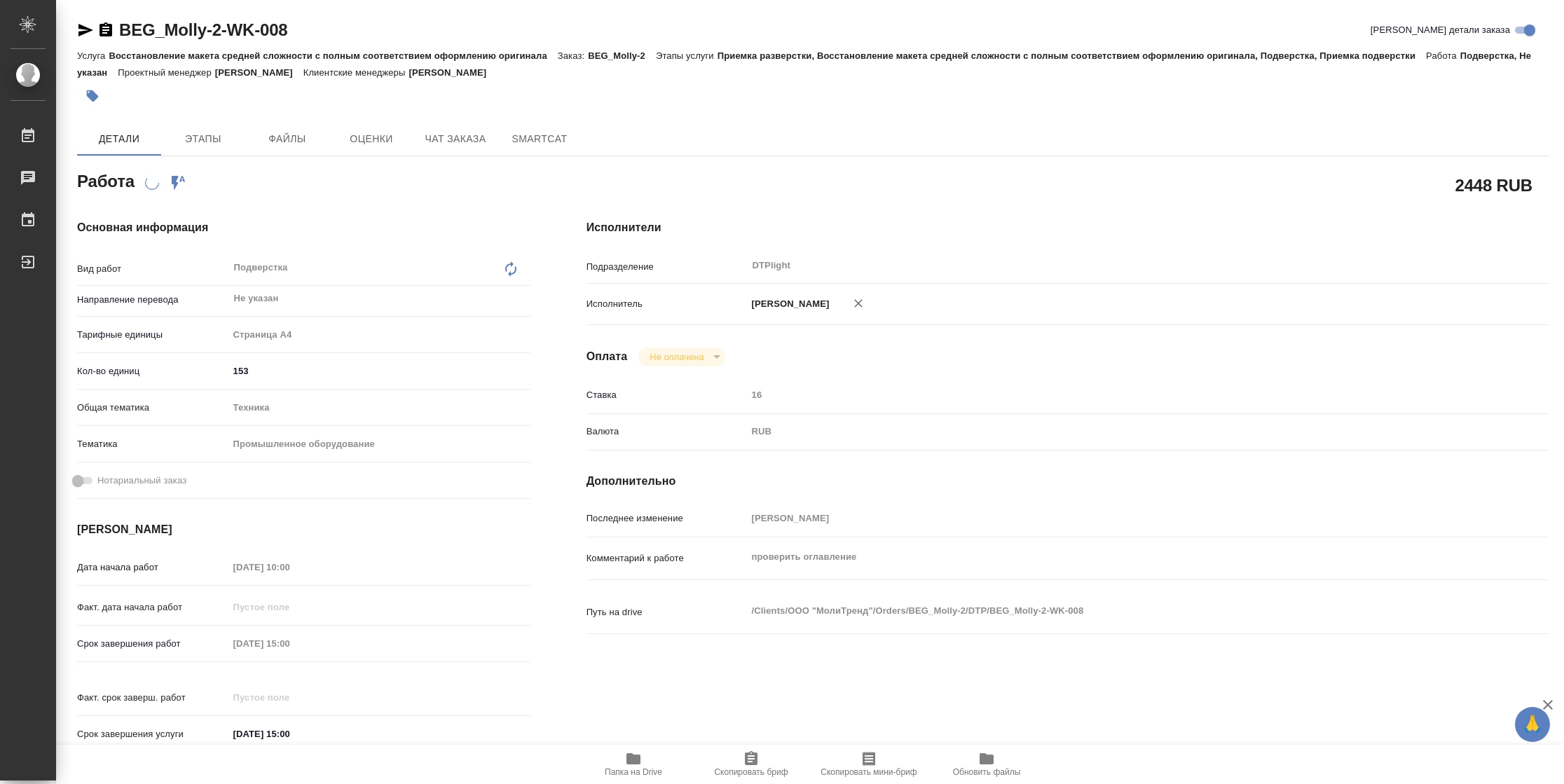
type textarea "x"
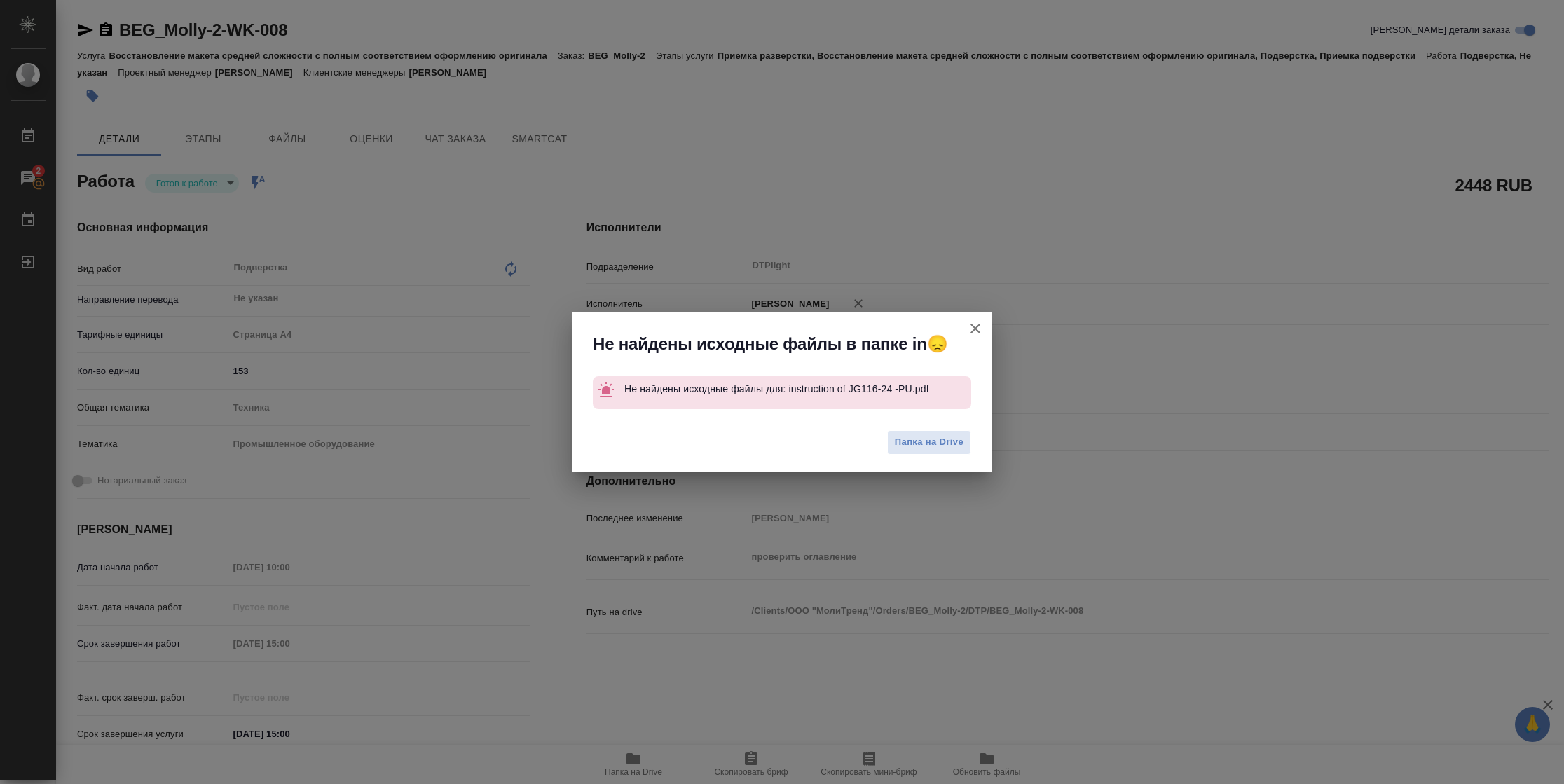
type textarea "x"
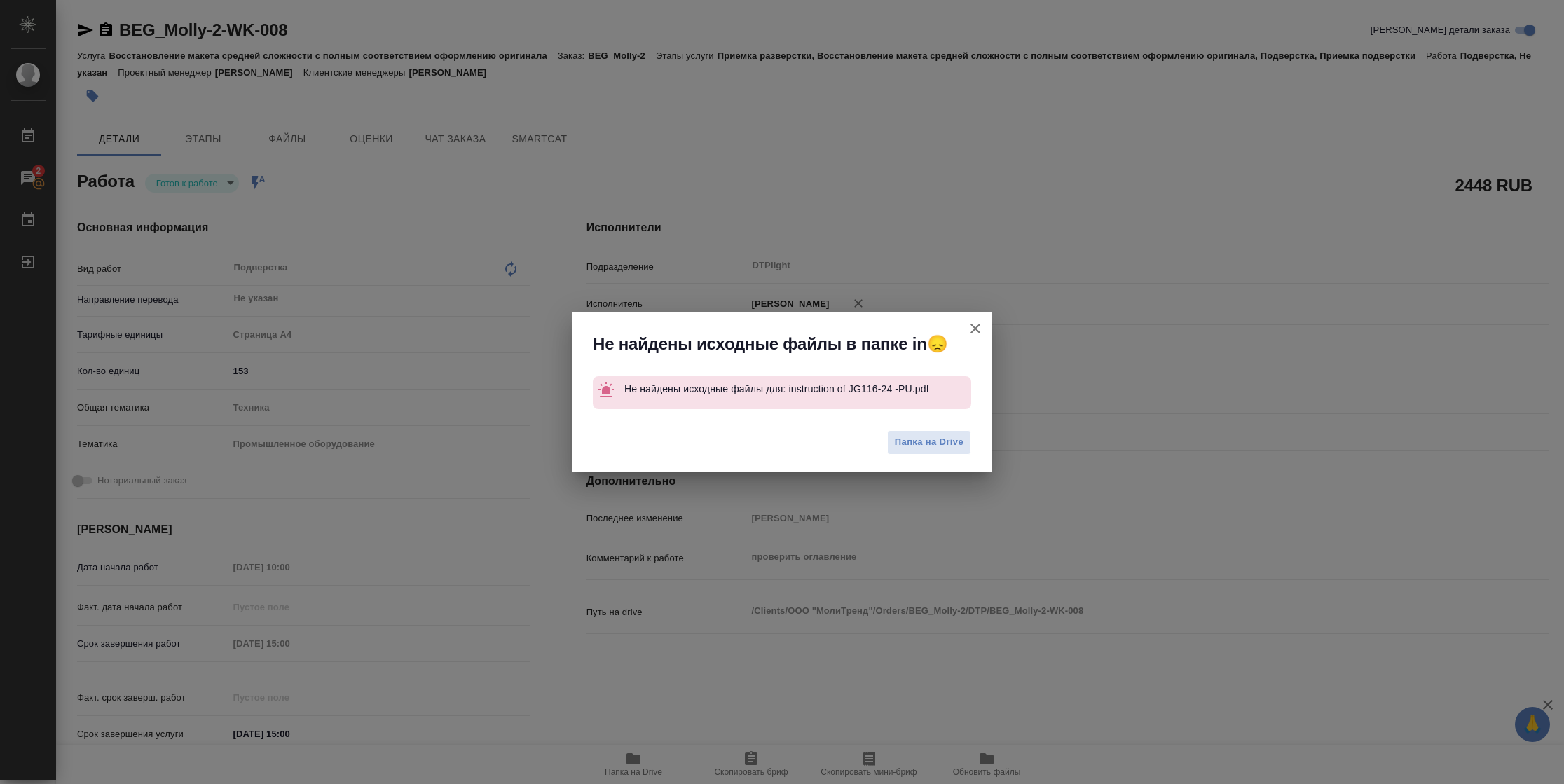
type textarea "x"
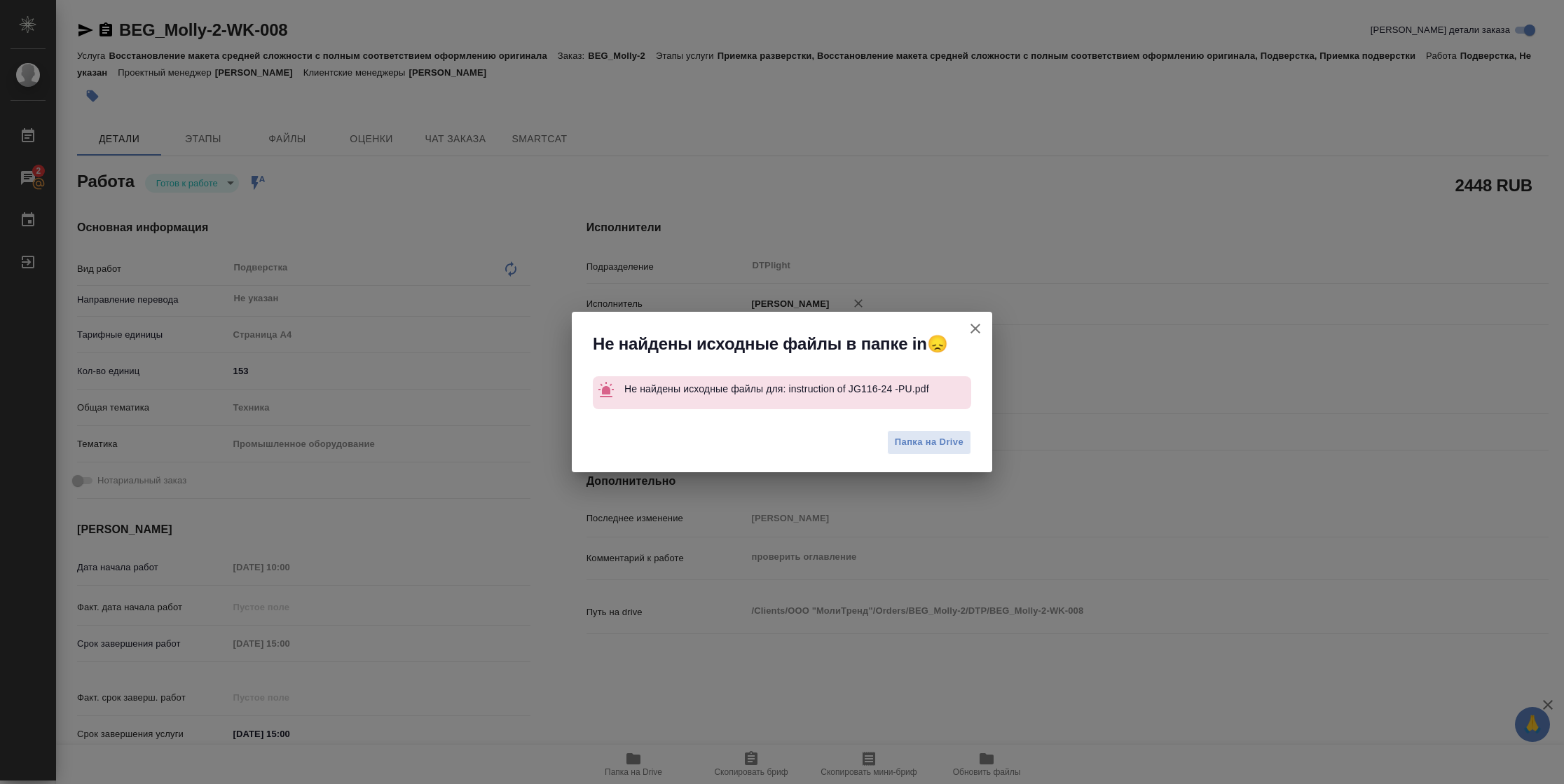
type textarea "x"
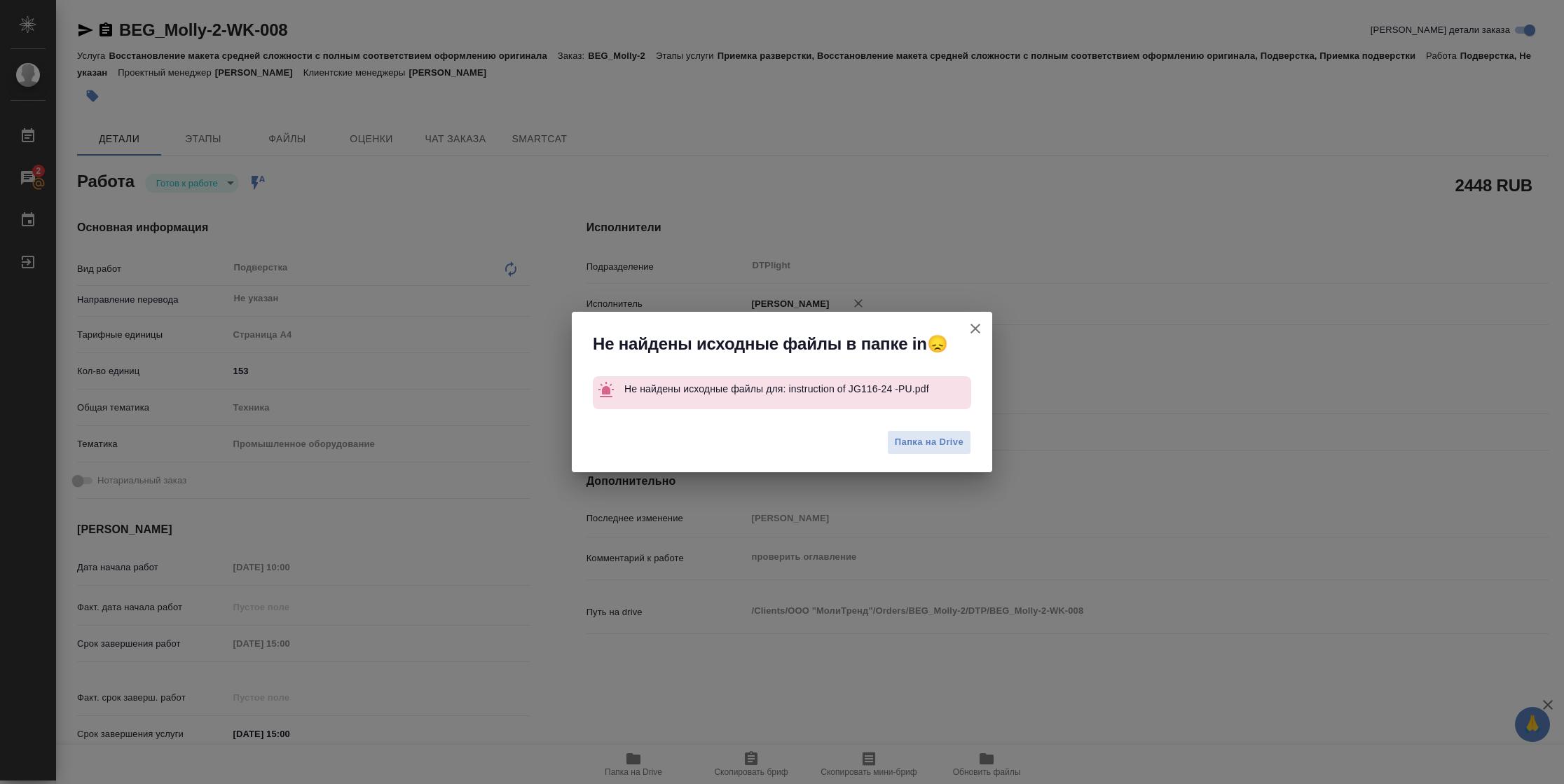
click at [977, 329] on icon "button" at bounding box center [975, 328] width 9 height 9
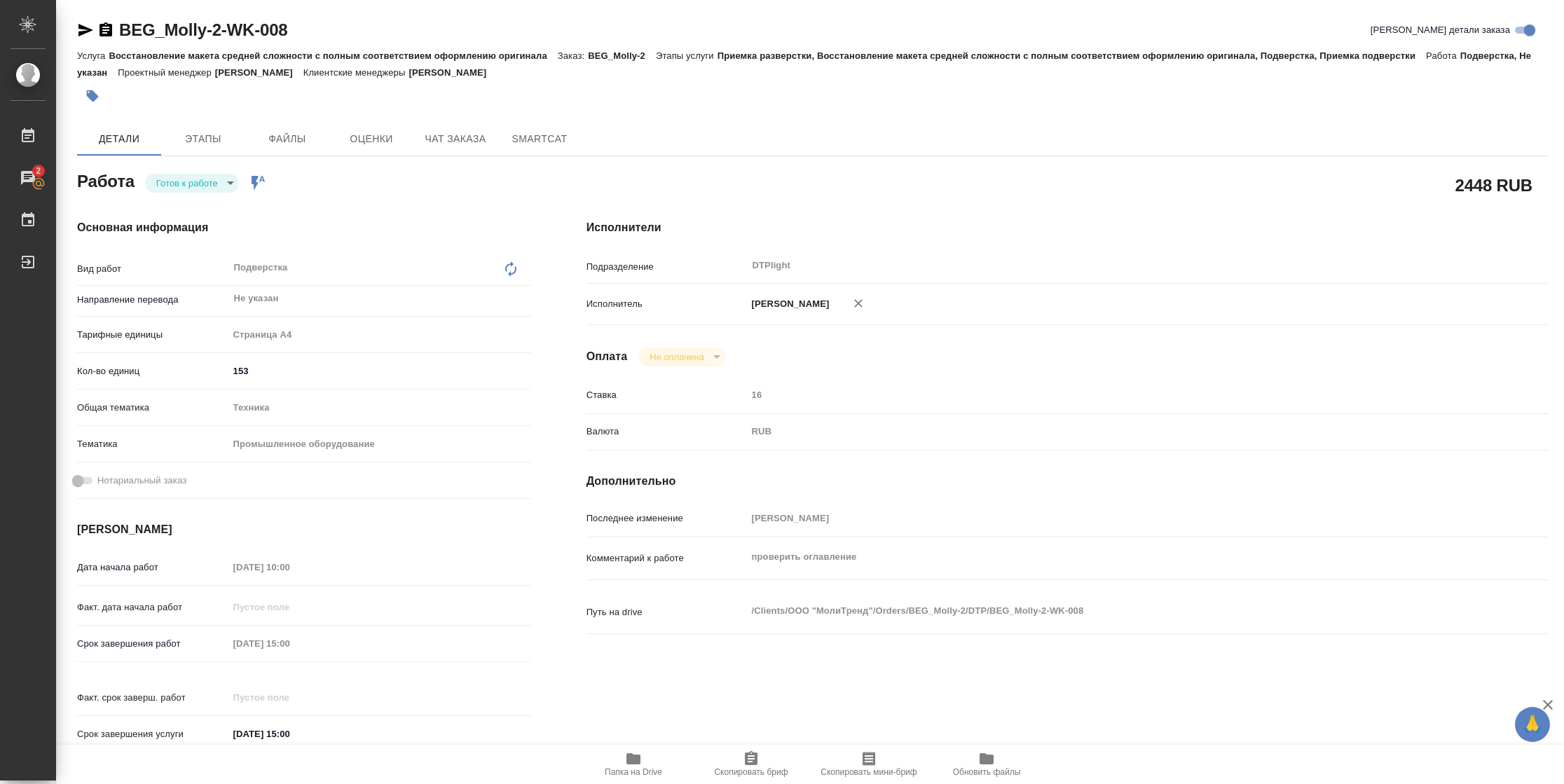
type textarea "x"
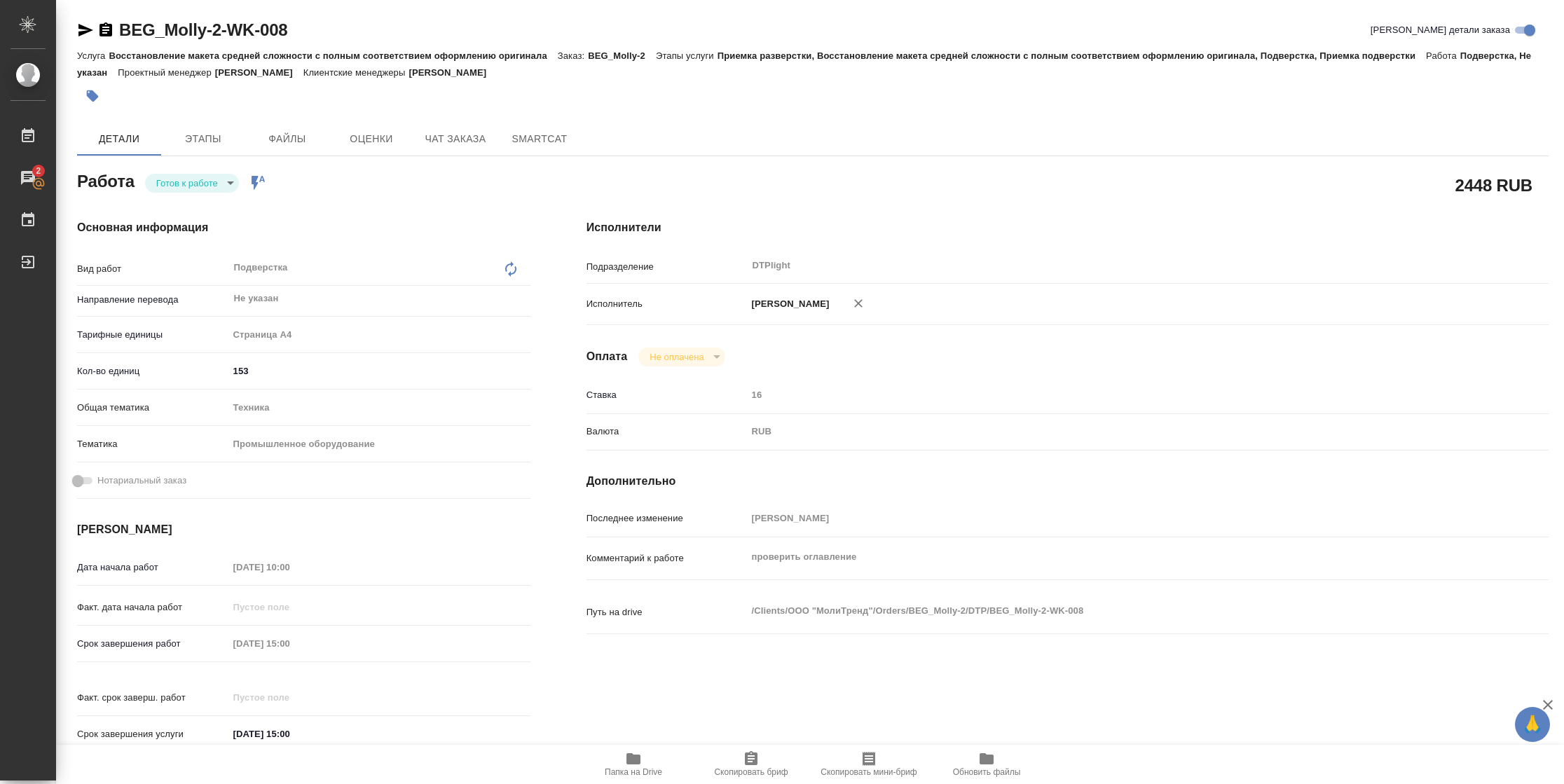
click at [86, 30] on icon "button" at bounding box center [85, 30] width 15 height 13
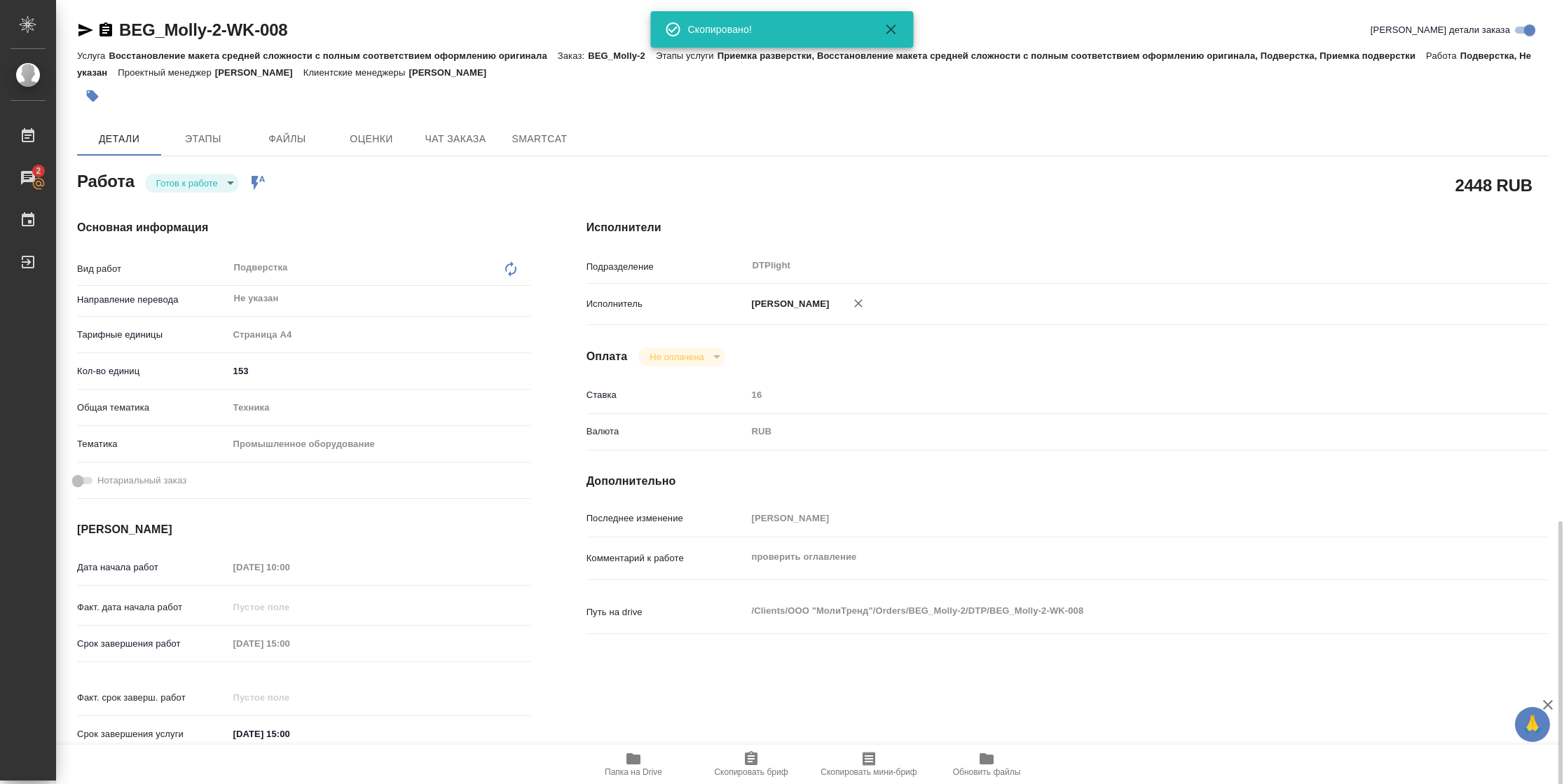
scroll to position [410, 0]
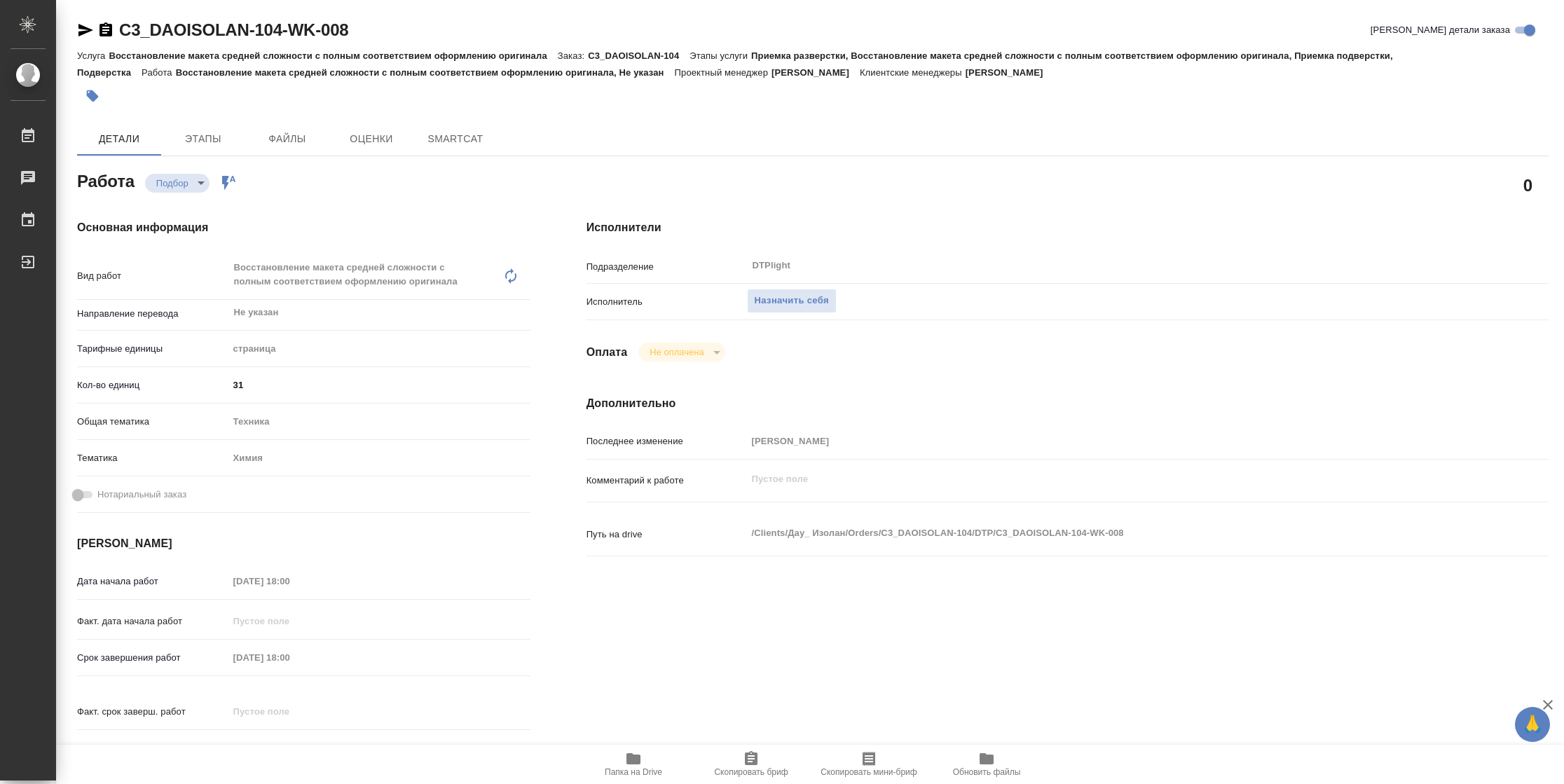
type textarea "x"
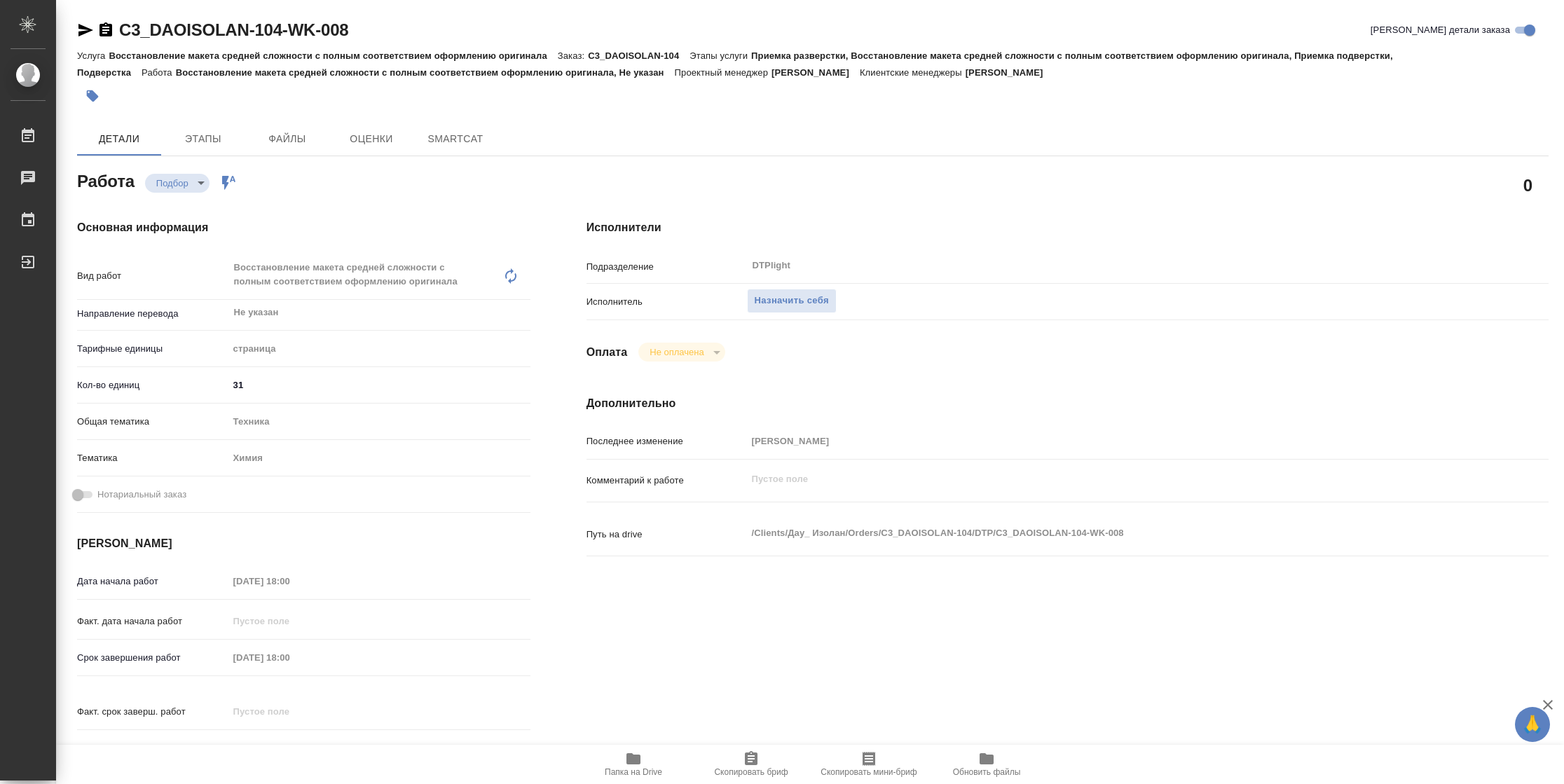
type textarea "x"
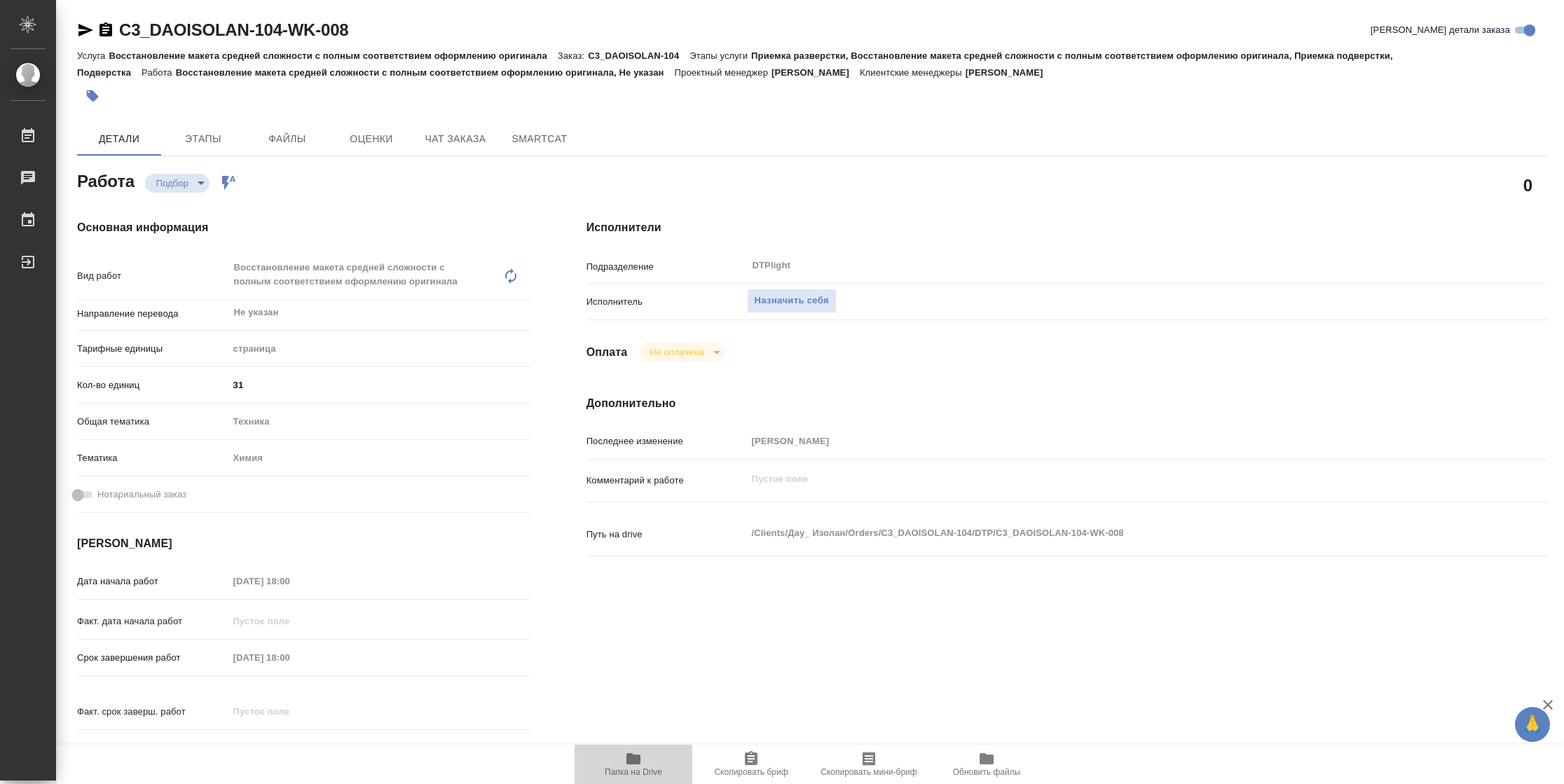
click at [621, 744] on button "Папка на Drive" at bounding box center [633, 764] width 118 height 40
type textarea "x"
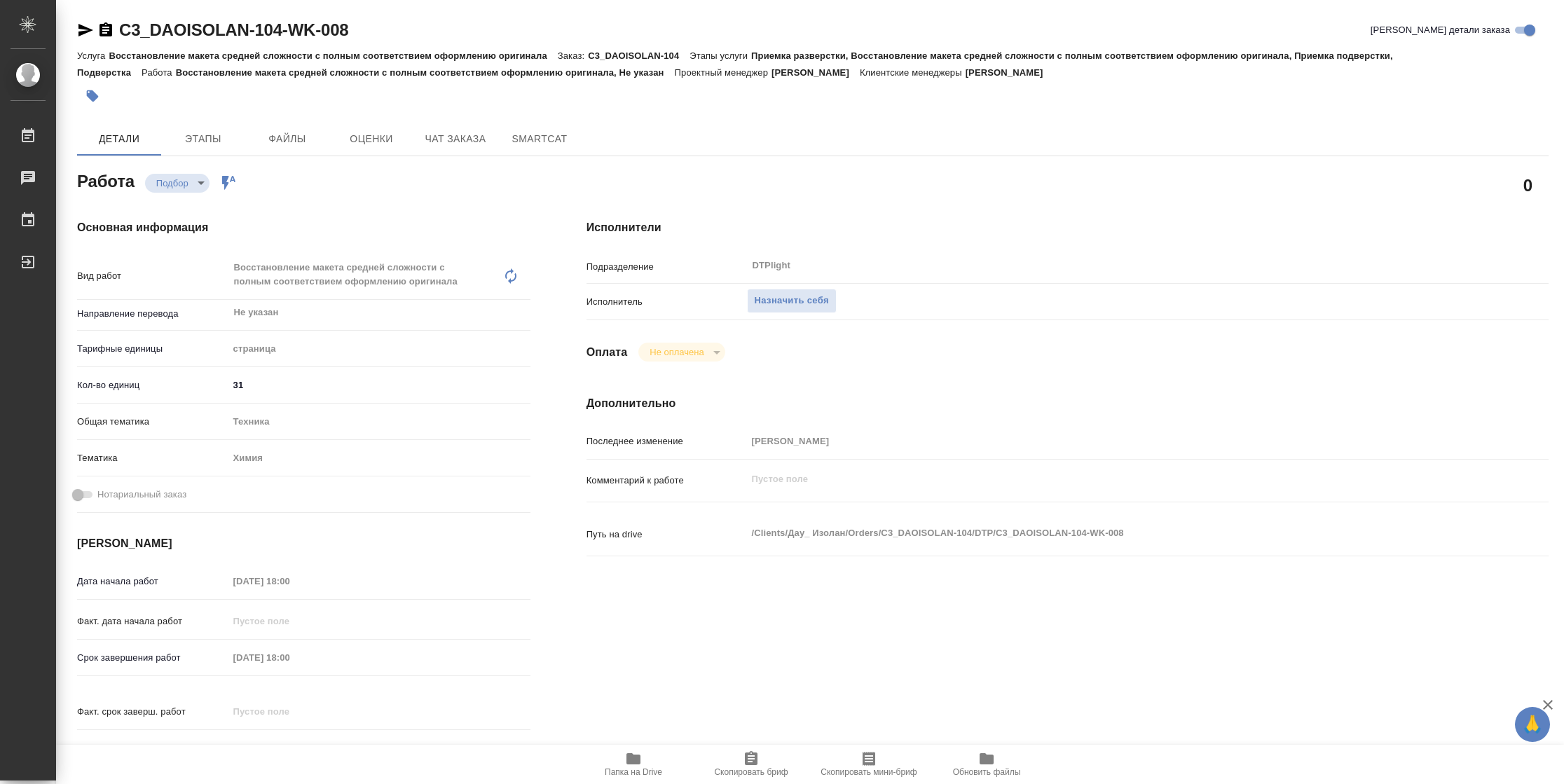
type textarea "x"
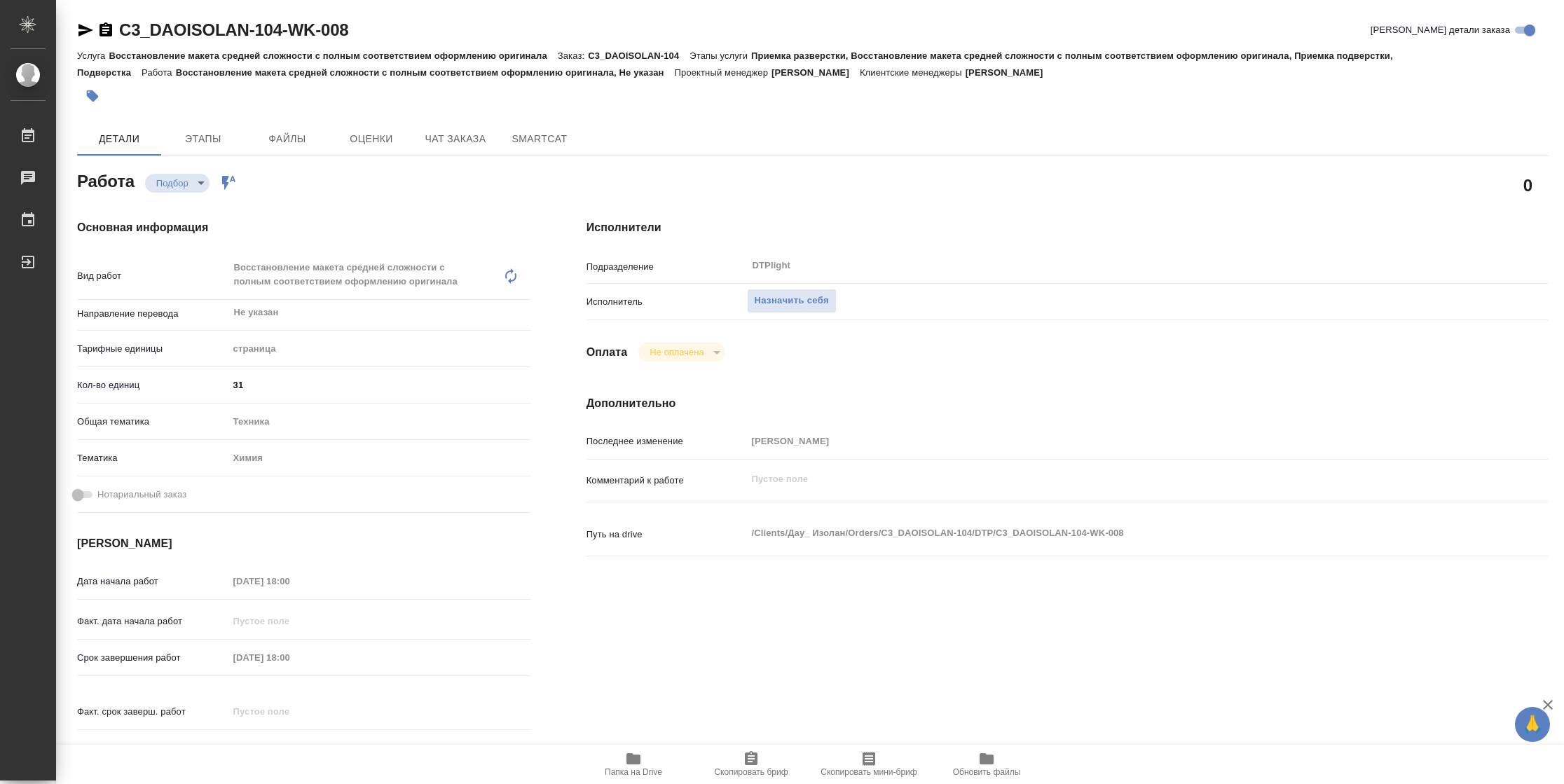
type textarea "x"
